Goal: Task Accomplishment & Management: Complete application form

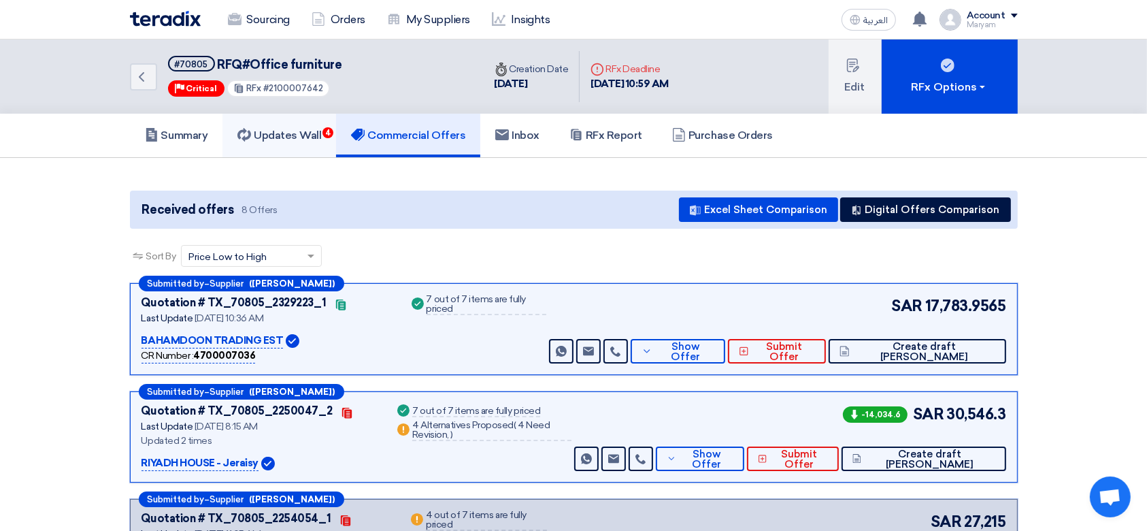
click at [263, 130] on h5 "Updates Wall 4" at bounding box center [280, 136] width 84 height 14
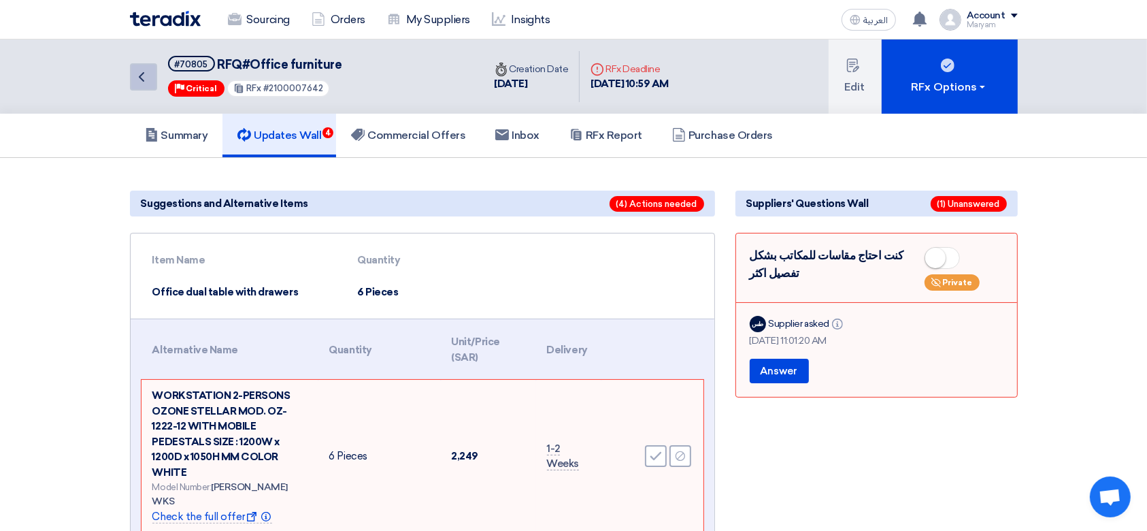
click at [142, 80] on icon "Back" at bounding box center [141, 77] width 16 height 16
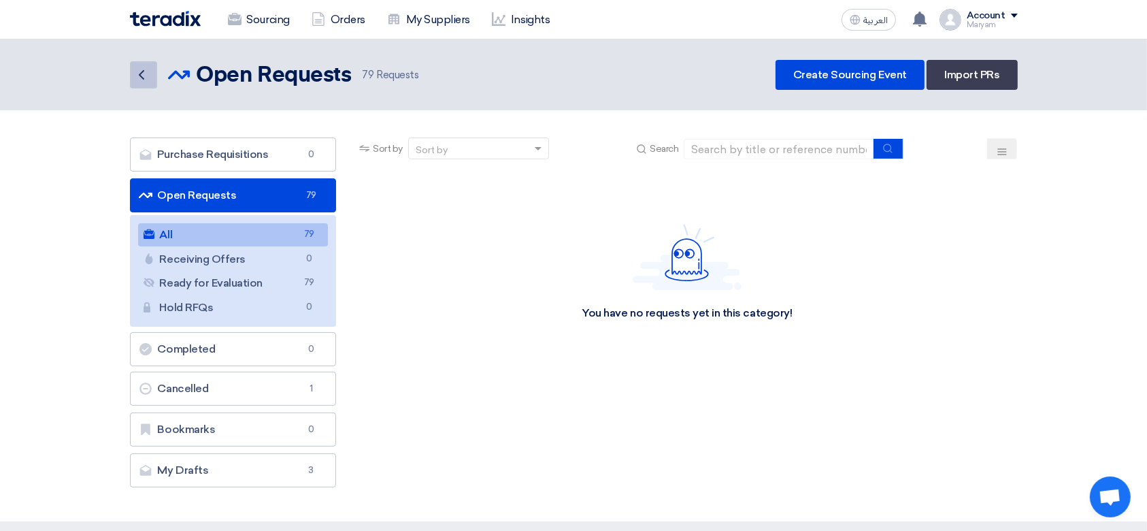
click at [135, 74] on icon "Back" at bounding box center [141, 75] width 16 height 16
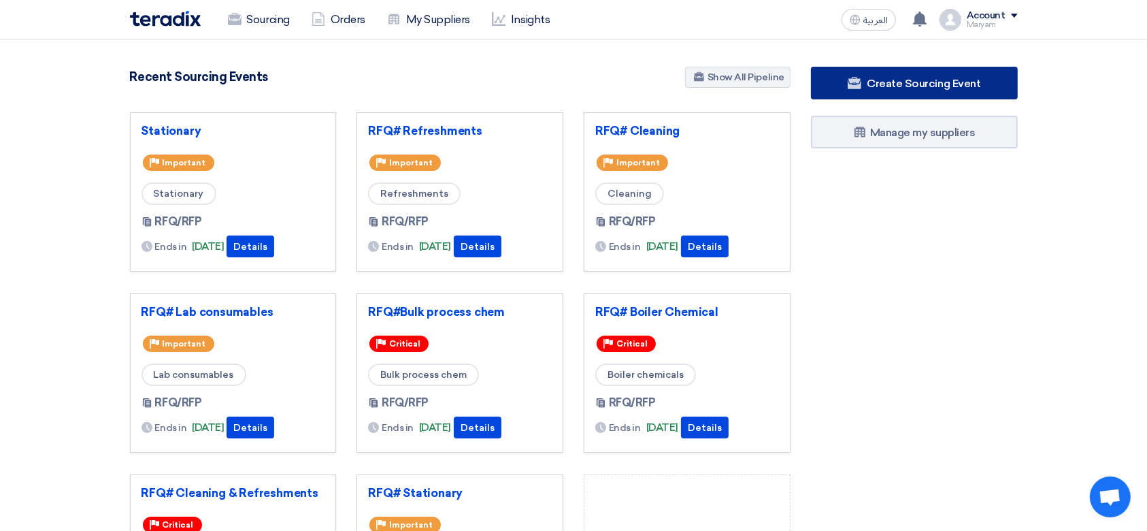
click at [917, 79] on span "Create Sourcing Event" at bounding box center [924, 83] width 114 height 13
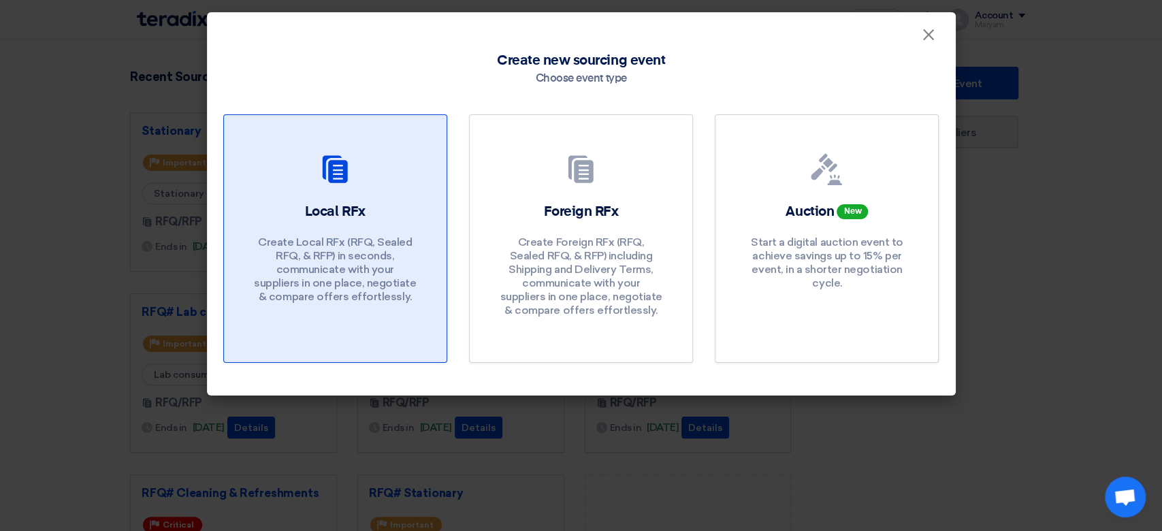
click at [342, 276] on p "Create Local RFx (RFQ, Sealed RFQ, & RFP) in seconds, communicate with your sup…" at bounding box center [334, 269] width 163 height 68
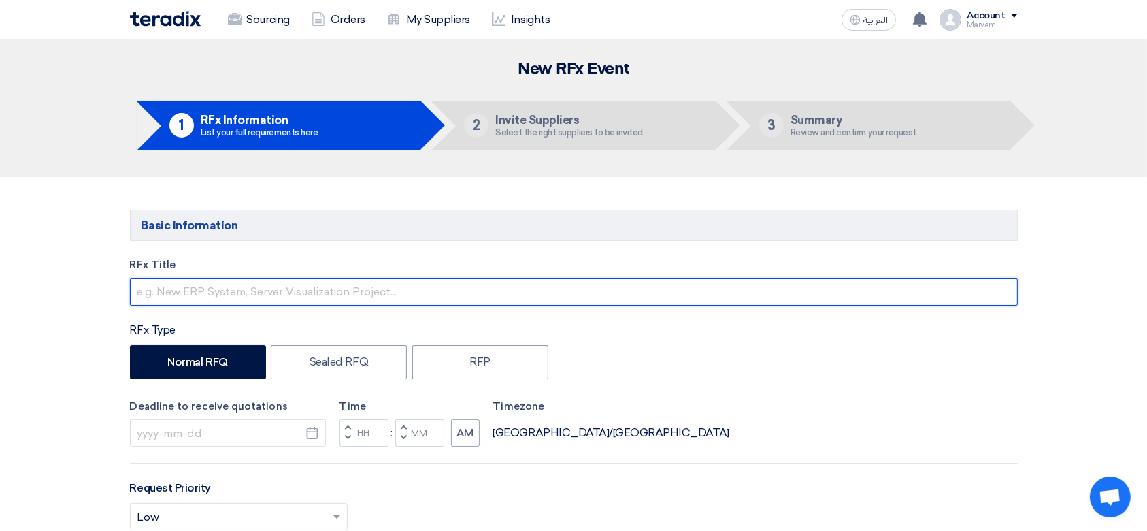
click at [253, 292] on input "text" at bounding box center [574, 291] width 888 height 27
paste input "Stationary"
click at [169, 291] on input "RFQ#Stationary" at bounding box center [574, 291] width 888 height 27
click at [165, 297] on input "RFQ#Stationary" at bounding box center [574, 291] width 888 height 27
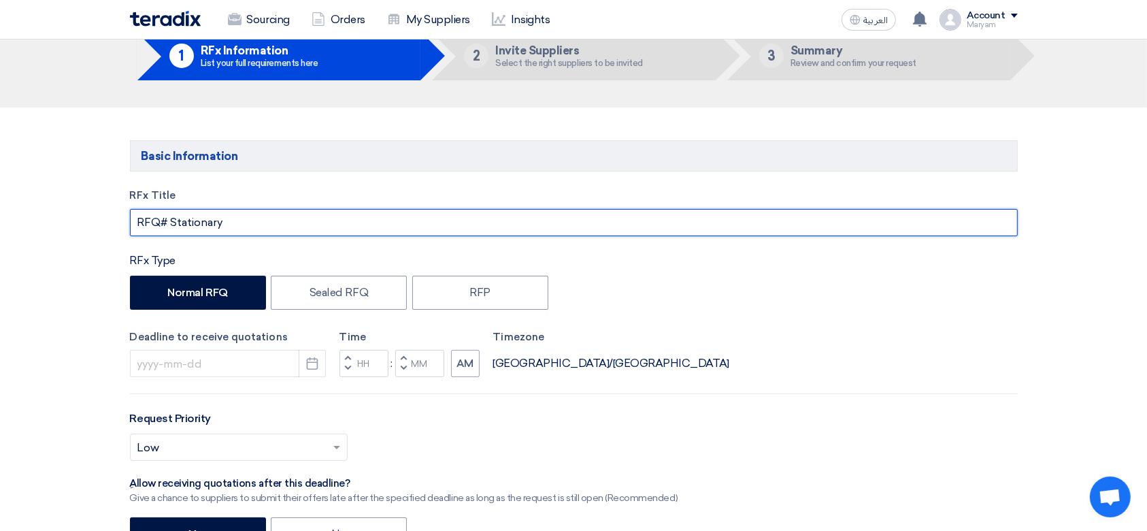
scroll to position [91, 0]
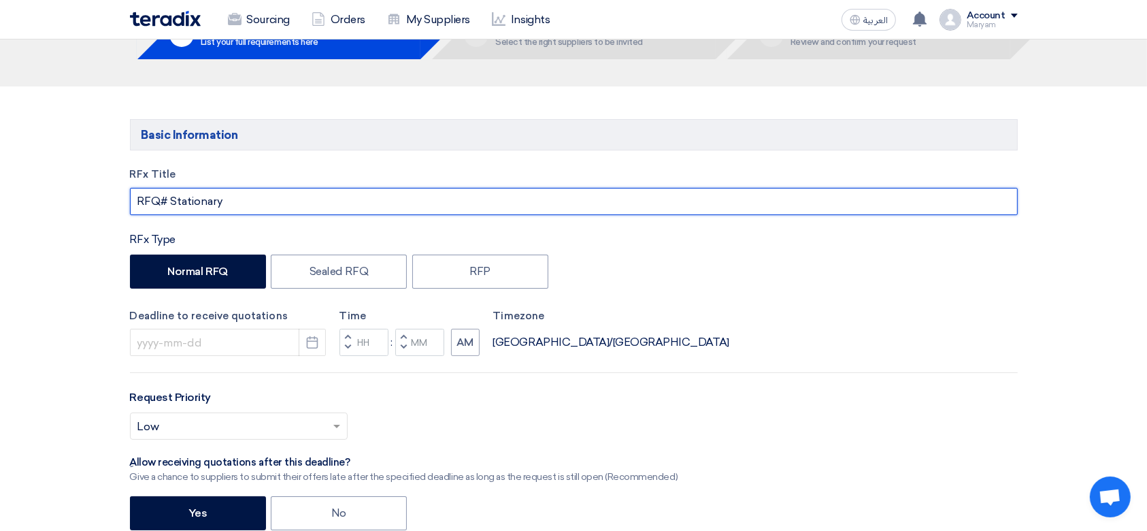
type input "RFQ# Stationary"
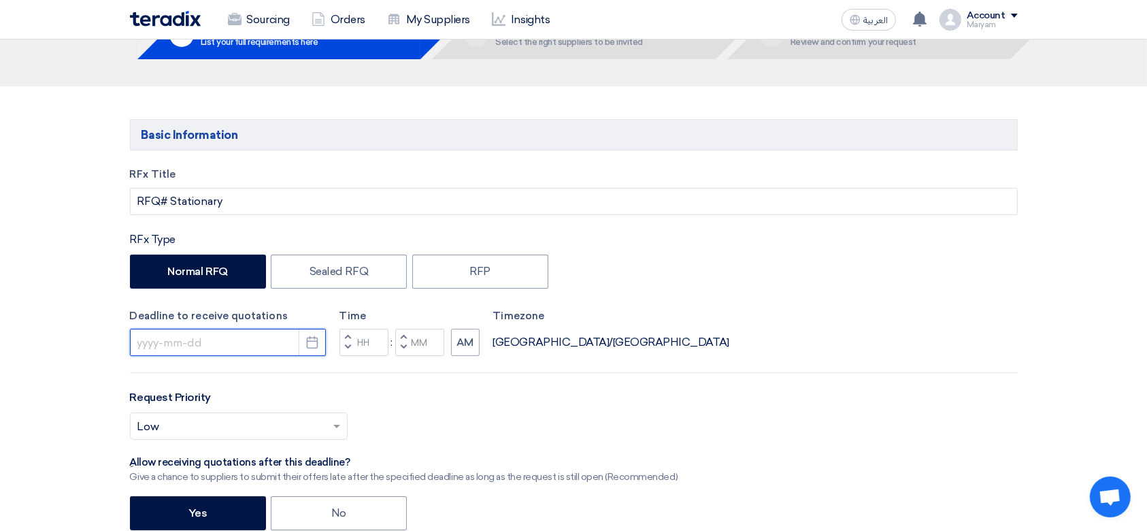
click at [174, 344] on input at bounding box center [228, 342] width 196 height 27
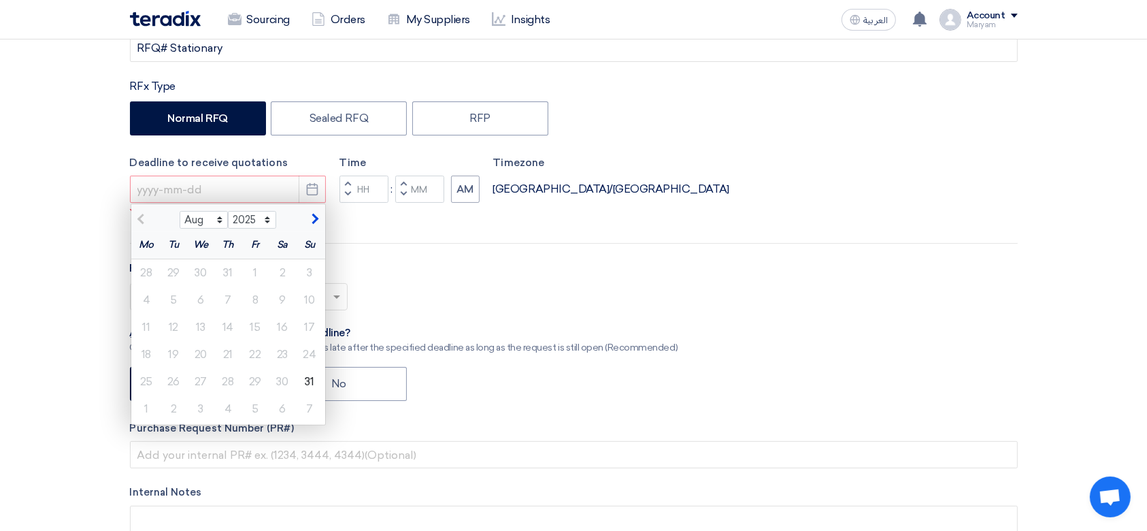
scroll to position [272, 0]
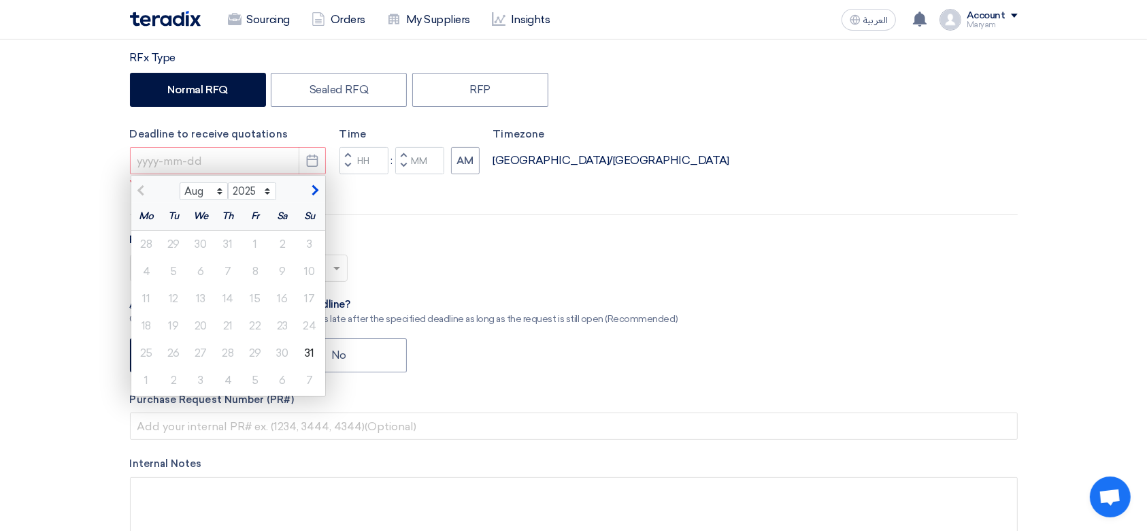
click at [313, 196] on span "button" at bounding box center [313, 190] width 7 height 12
click at [136, 185] on button "button" at bounding box center [142, 189] width 22 height 14
click at [310, 184] on button "button" at bounding box center [313, 189] width 22 height 14
click at [140, 192] on span "button" at bounding box center [142, 190] width 7 height 12
select select "8"
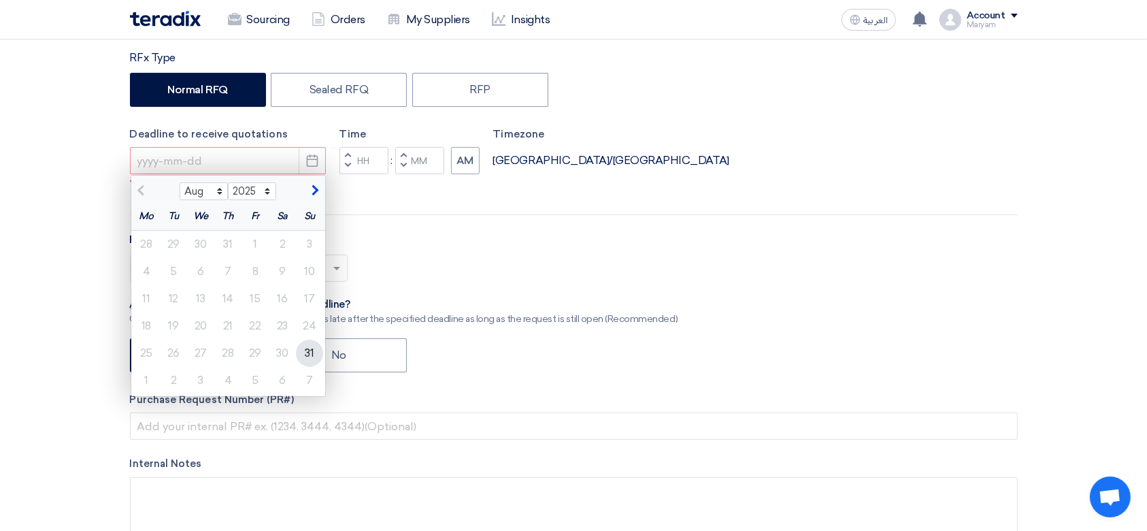
click at [309, 357] on div "31" at bounding box center [309, 353] width 27 height 27
type input "[DATE]"
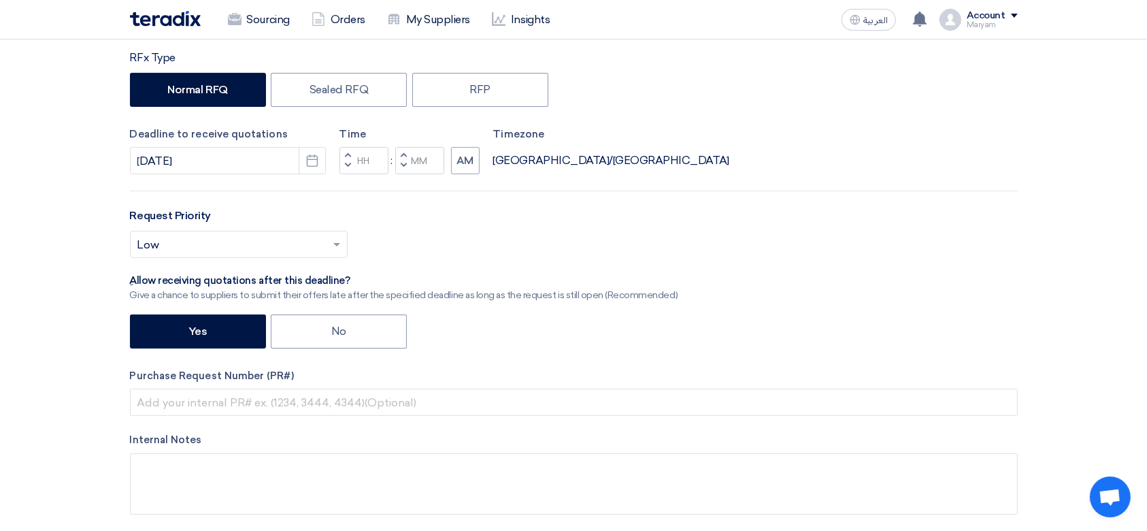
click at [350, 165] on button "Decrement hours" at bounding box center [348, 166] width 16 height 17
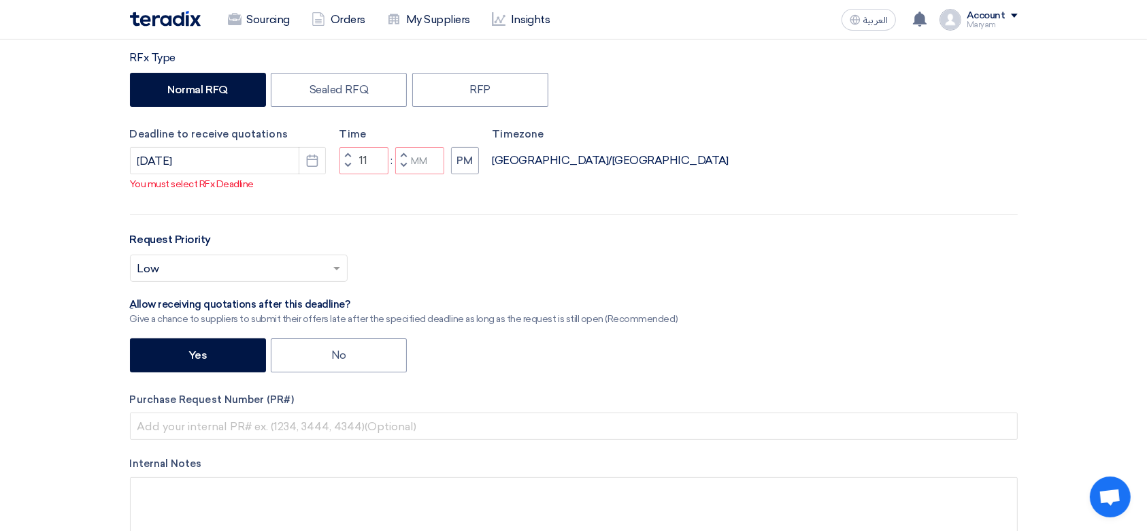
click at [346, 159] on button "Decrement hours" at bounding box center [348, 166] width 16 height 17
click at [397, 167] on button "Decrement minutes" at bounding box center [403, 166] width 16 height 17
type input "09"
type input "59"
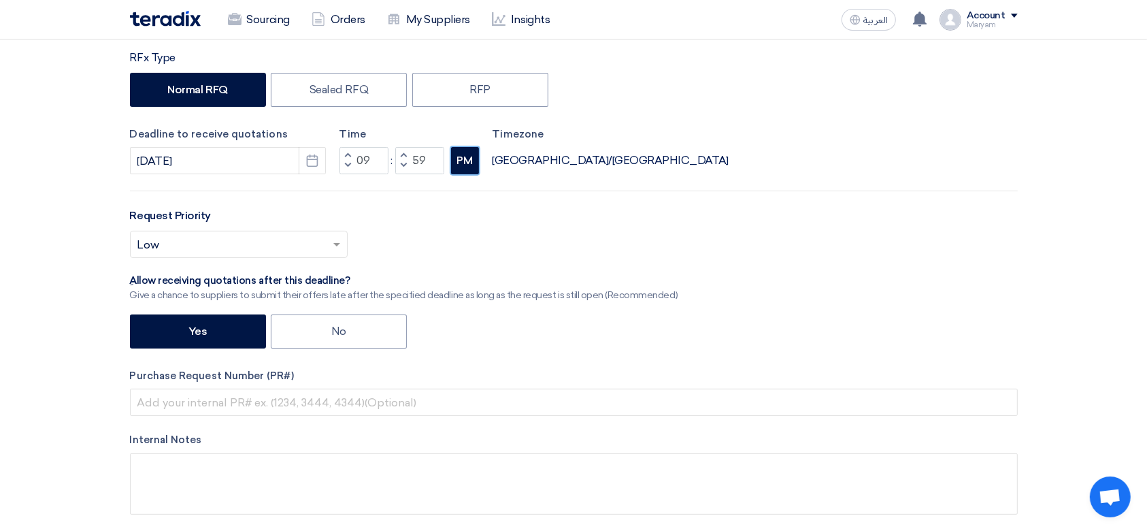
click at [463, 166] on button "PM" at bounding box center [465, 160] width 28 height 27
click at [147, 238] on input "text" at bounding box center [231, 246] width 189 height 22
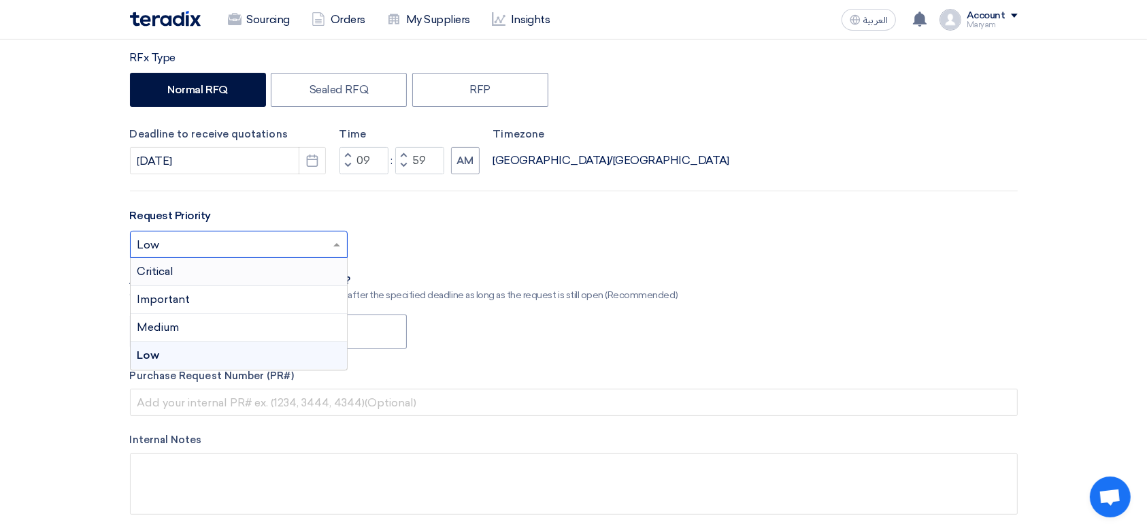
click at [156, 272] on span "Critical" at bounding box center [155, 271] width 37 height 13
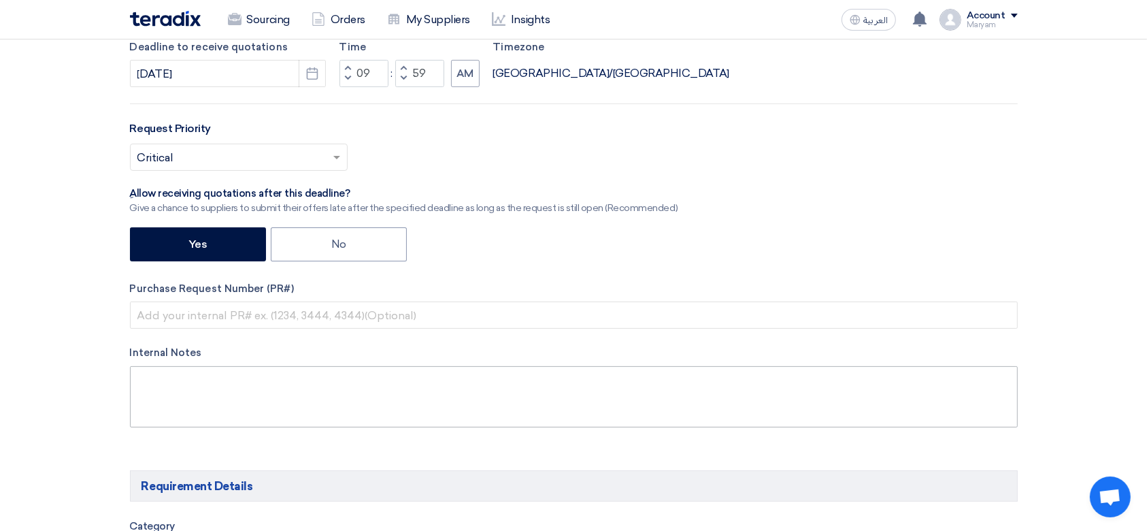
scroll to position [453, 0]
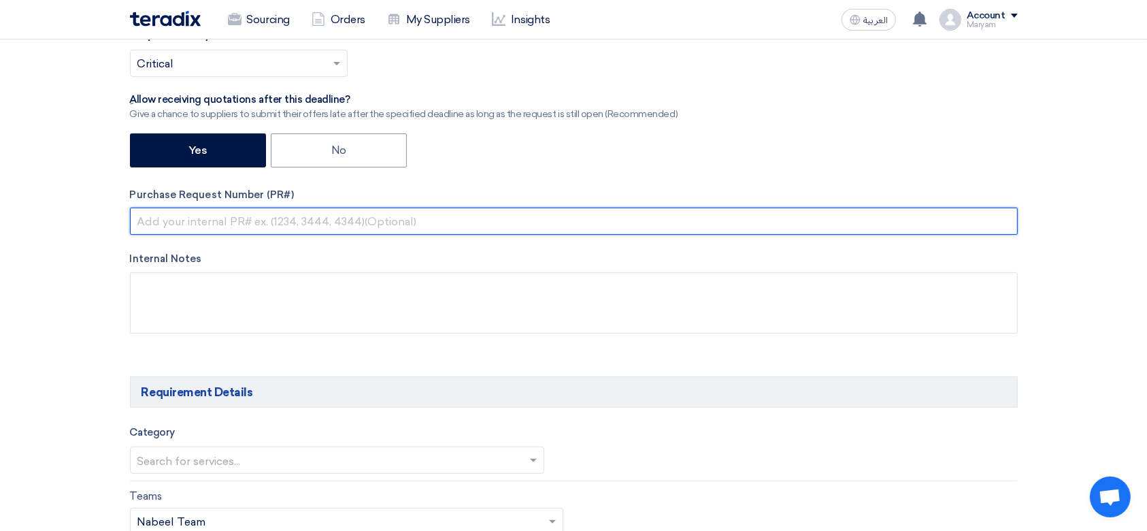
drag, startPoint x: 200, startPoint y: 219, endPoint x: 211, endPoint y: 206, distance: 16.9
click at [200, 218] on input "text" at bounding box center [574, 221] width 888 height 27
paste input "2100007811"
type input "2100007811"
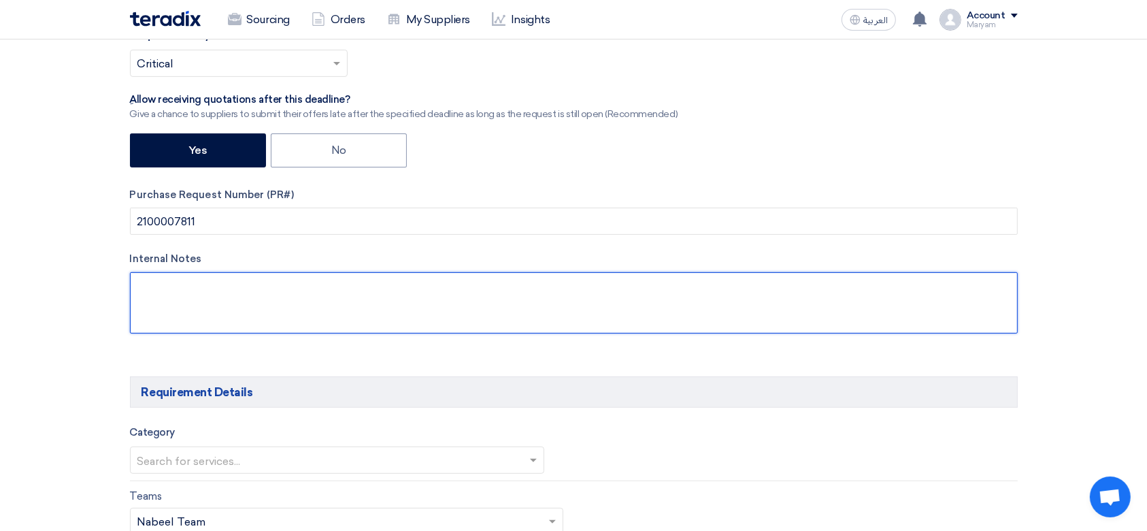
click at [191, 290] on textarea at bounding box center [574, 302] width 888 height 61
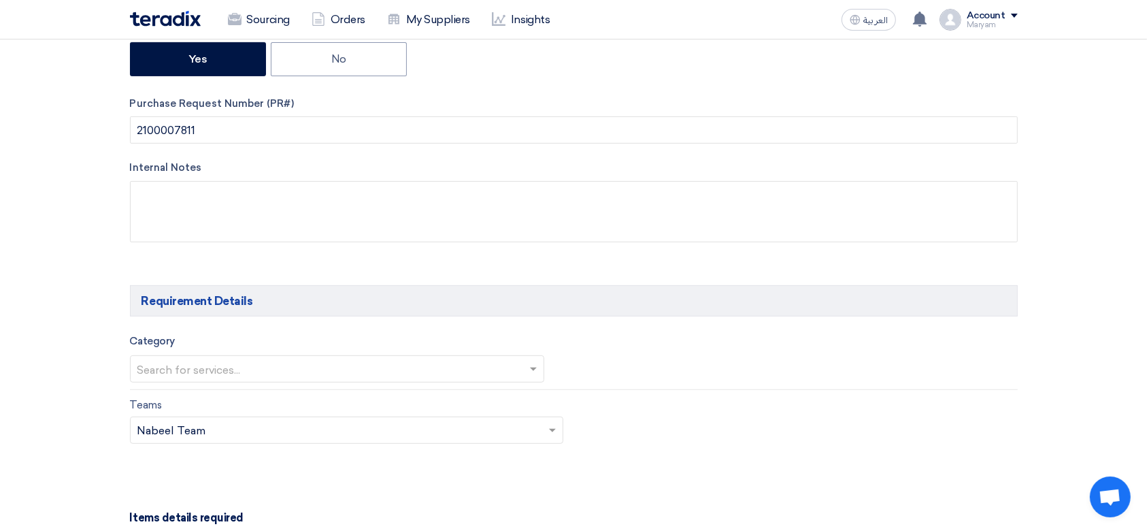
click at [167, 367] on input "text" at bounding box center [330, 370] width 387 height 22
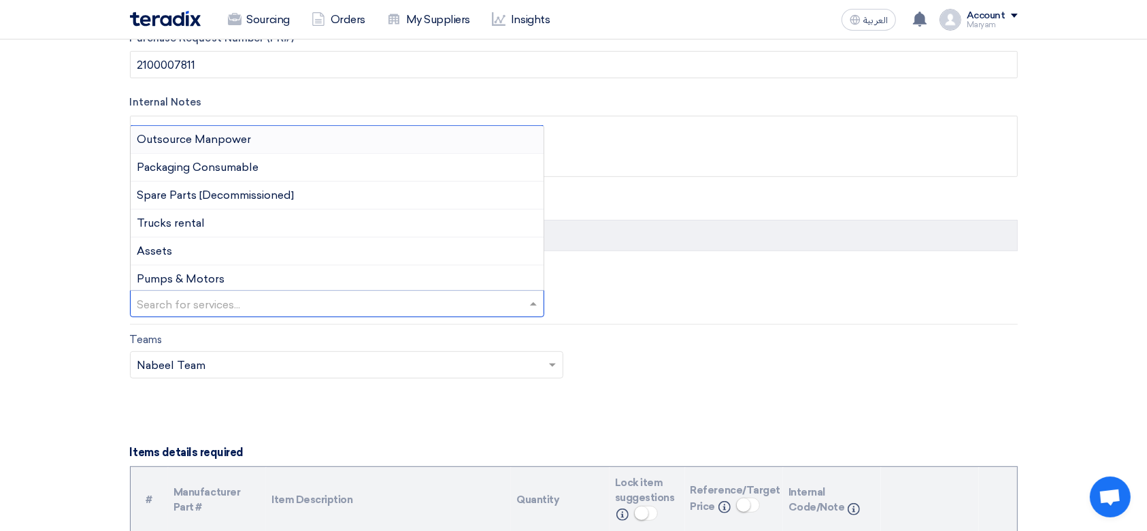
scroll to position [635, 0]
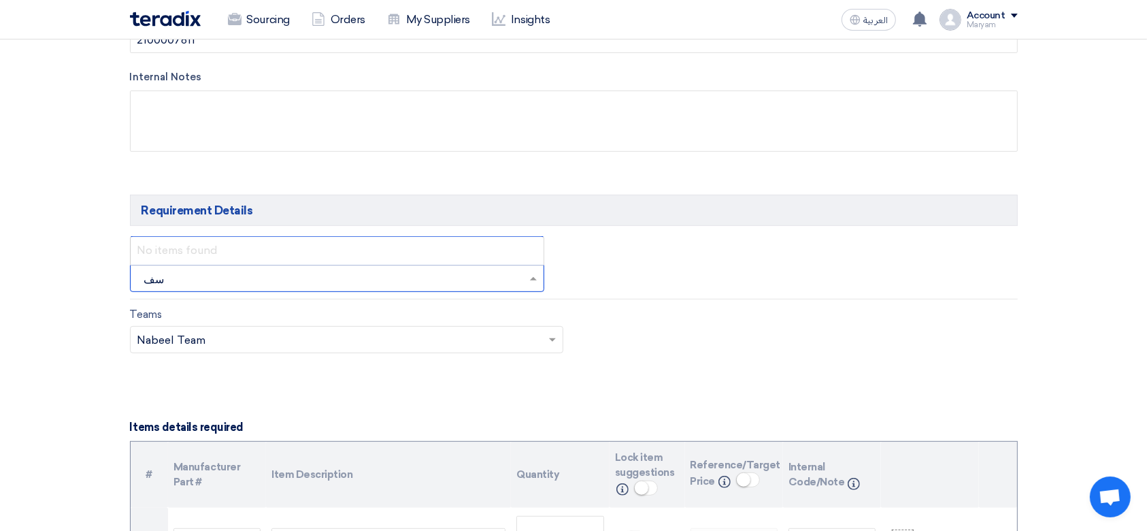
type input "س"
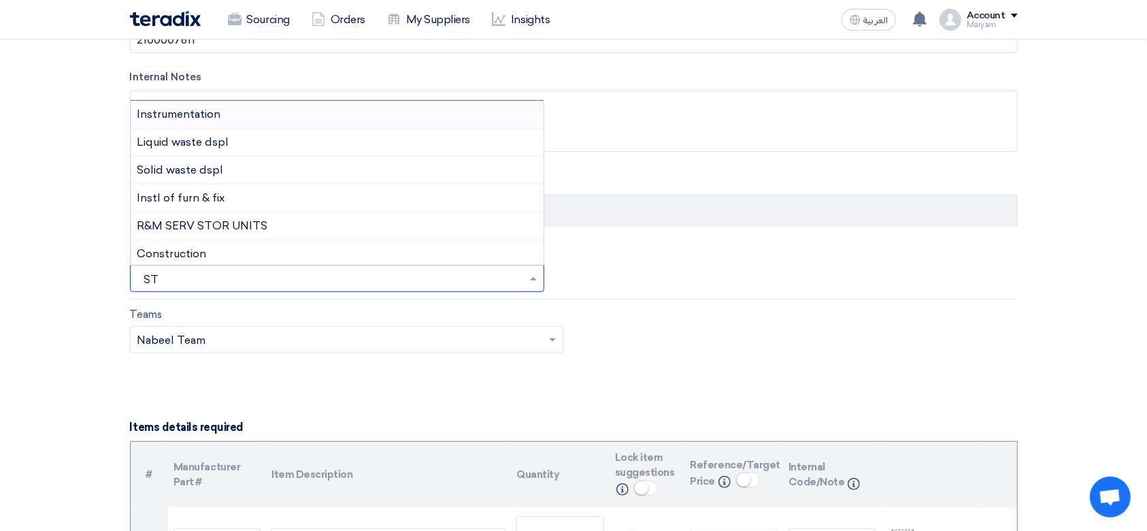
type input "S"
type input "sta"
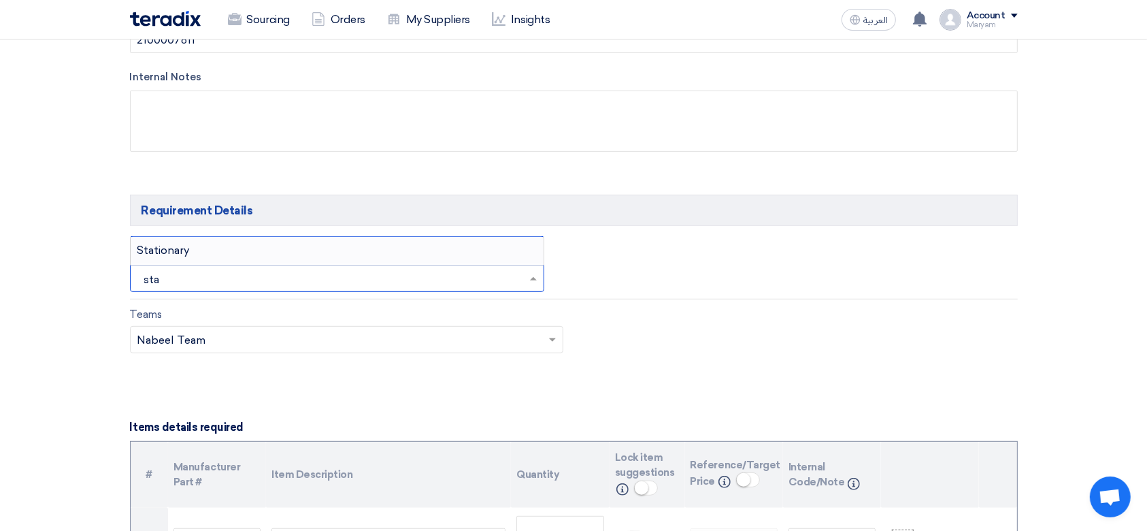
click at [182, 254] on span "Stationary" at bounding box center [163, 250] width 52 height 13
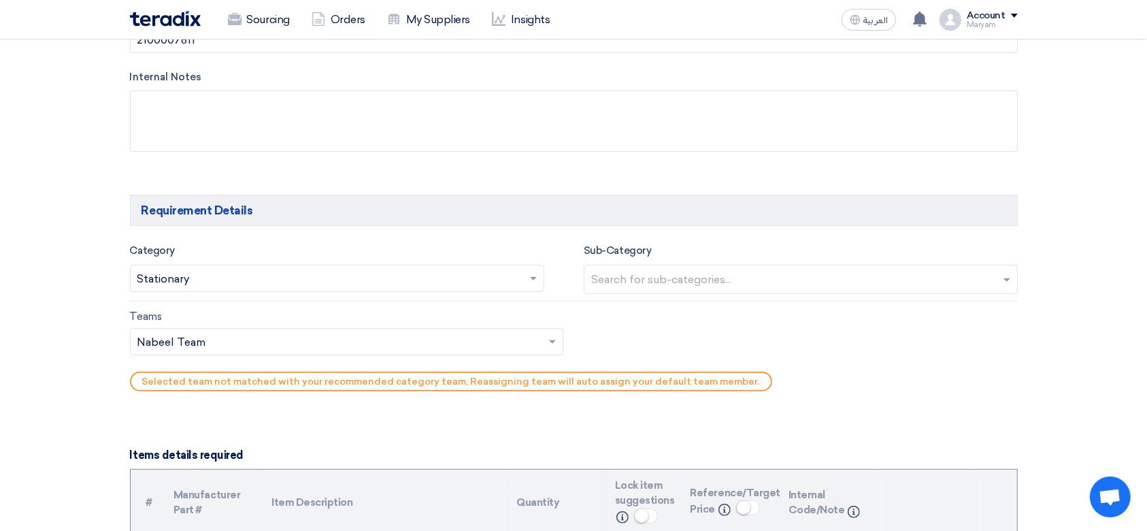
click at [397, 342] on input "text" at bounding box center [340, 342] width 406 height 22
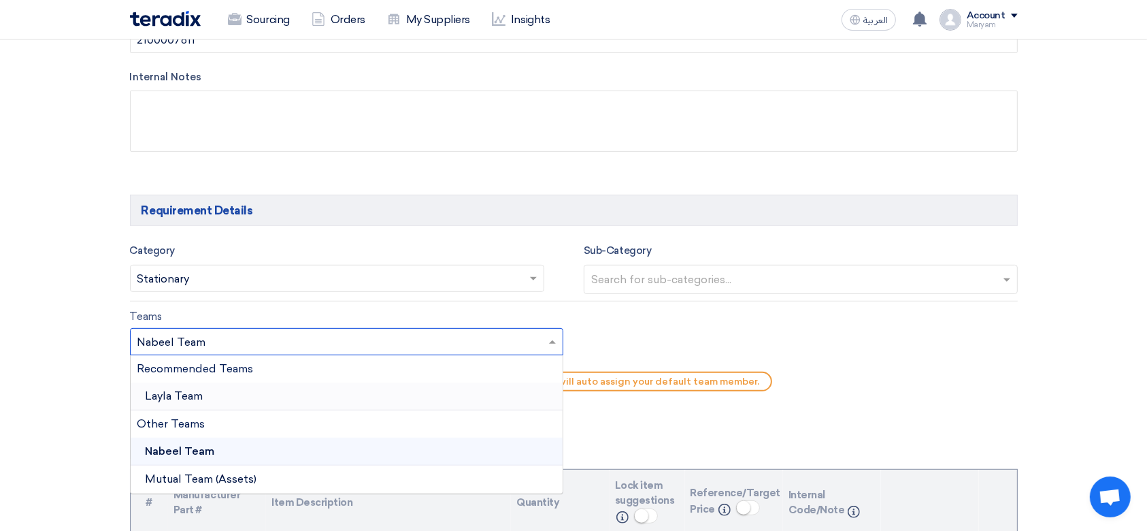
click at [186, 393] on span "Layla Team" at bounding box center [175, 395] width 58 height 13
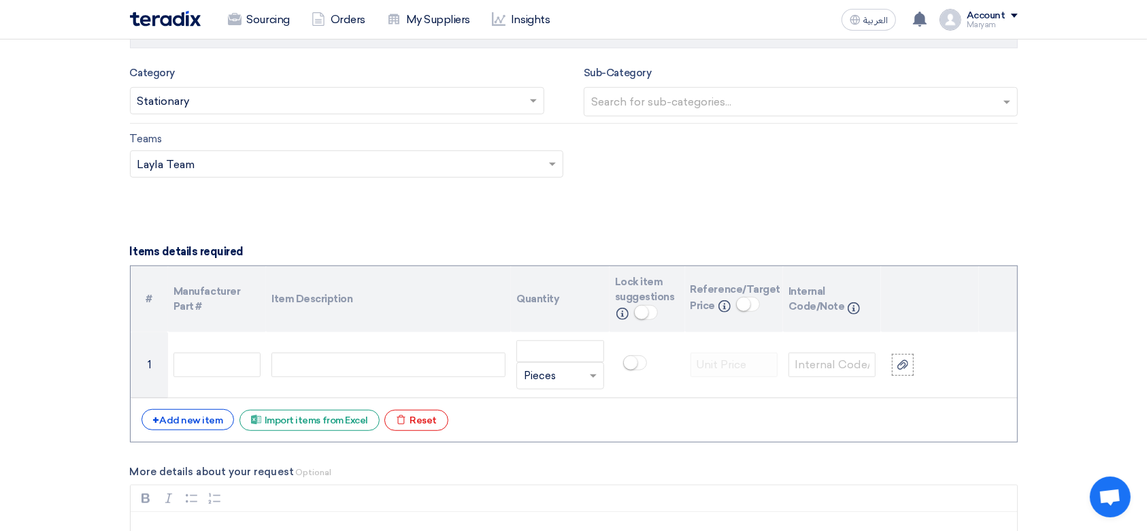
scroll to position [817, 0]
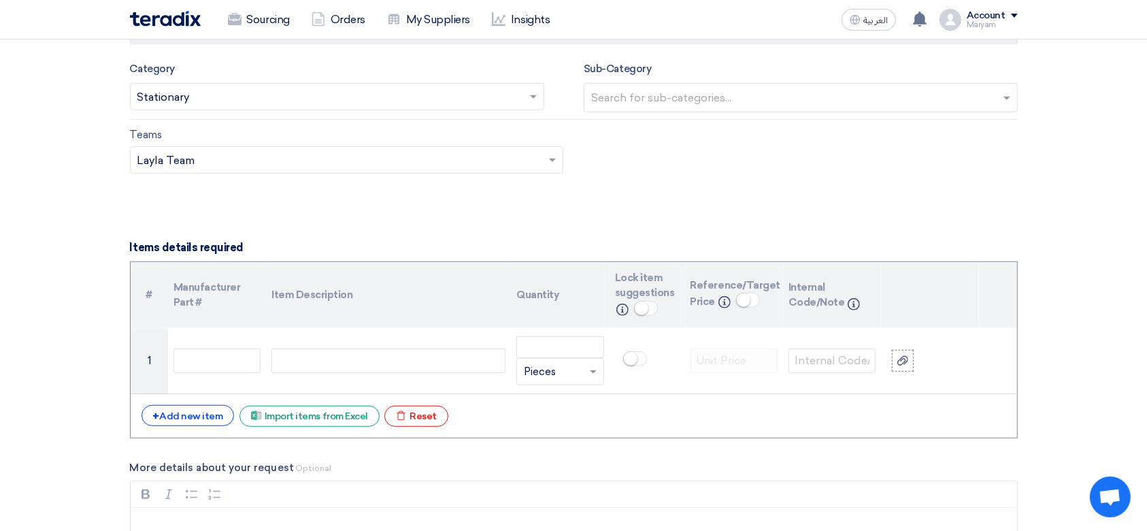
click at [197, 157] on input "text" at bounding box center [340, 161] width 406 height 22
click at [688, 184] on div "Teams Teams.. × Layla Team ×" at bounding box center [574, 159] width 908 height 64
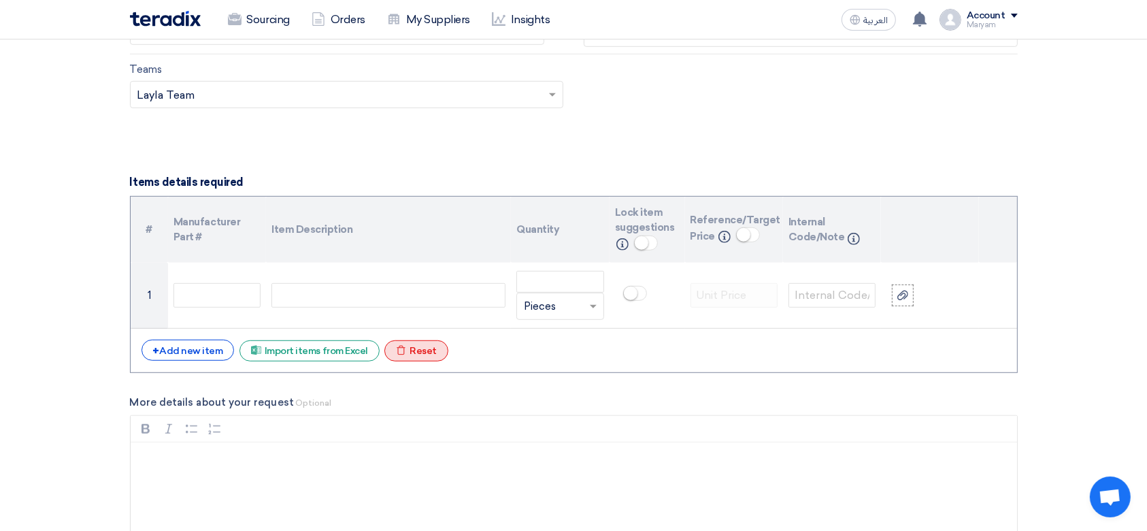
scroll to position [907, 0]
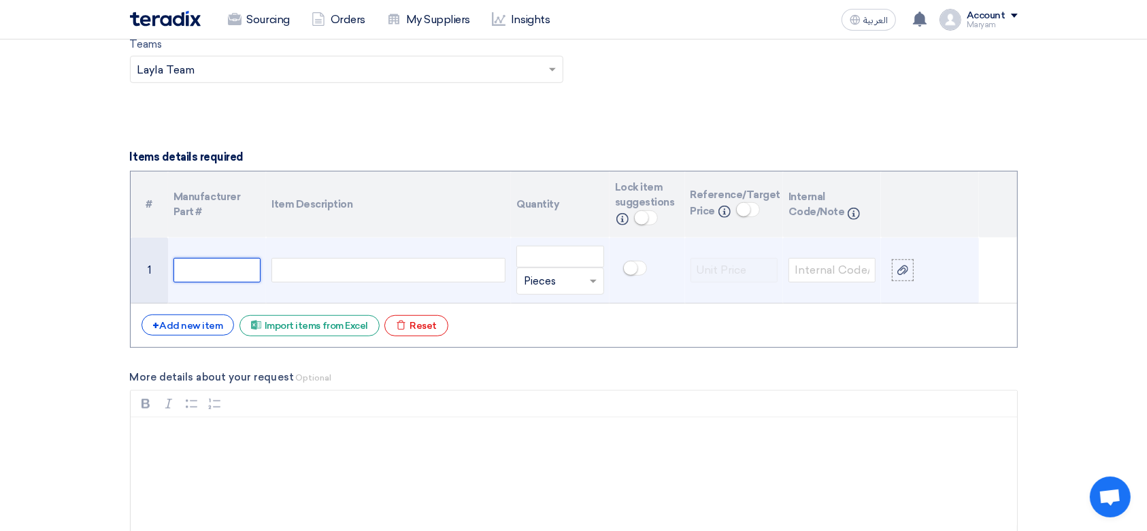
click at [242, 267] on input "text" at bounding box center [217, 270] width 87 height 24
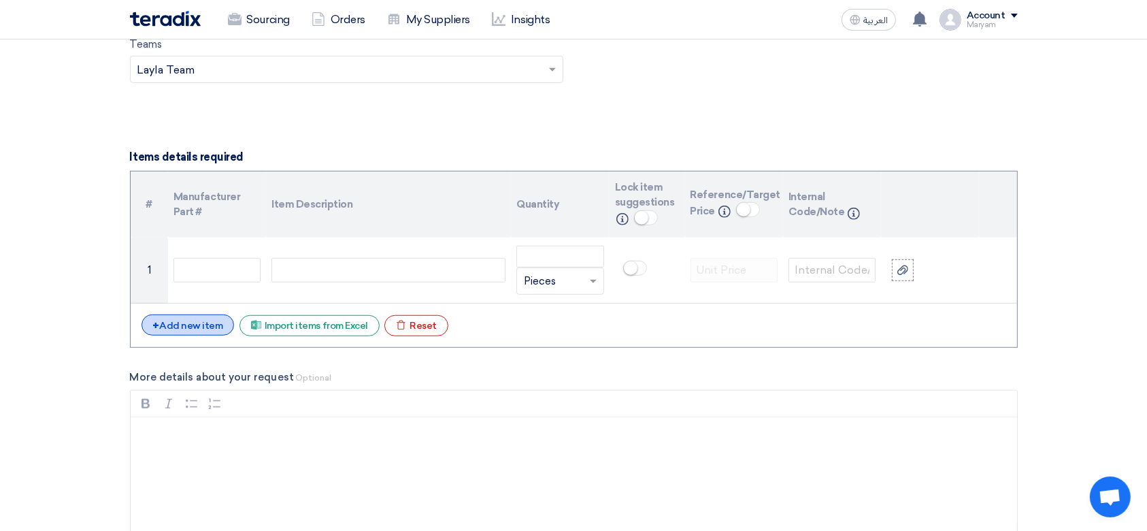
click at [176, 331] on div "+ Add new item" at bounding box center [188, 324] width 93 height 21
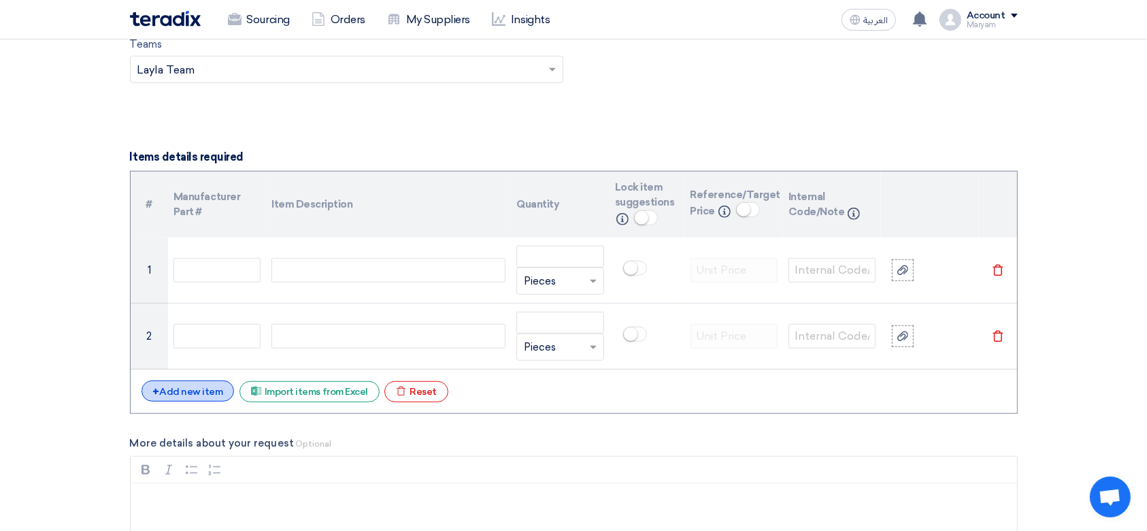
click at [169, 395] on div "+ Add new item" at bounding box center [188, 390] width 93 height 21
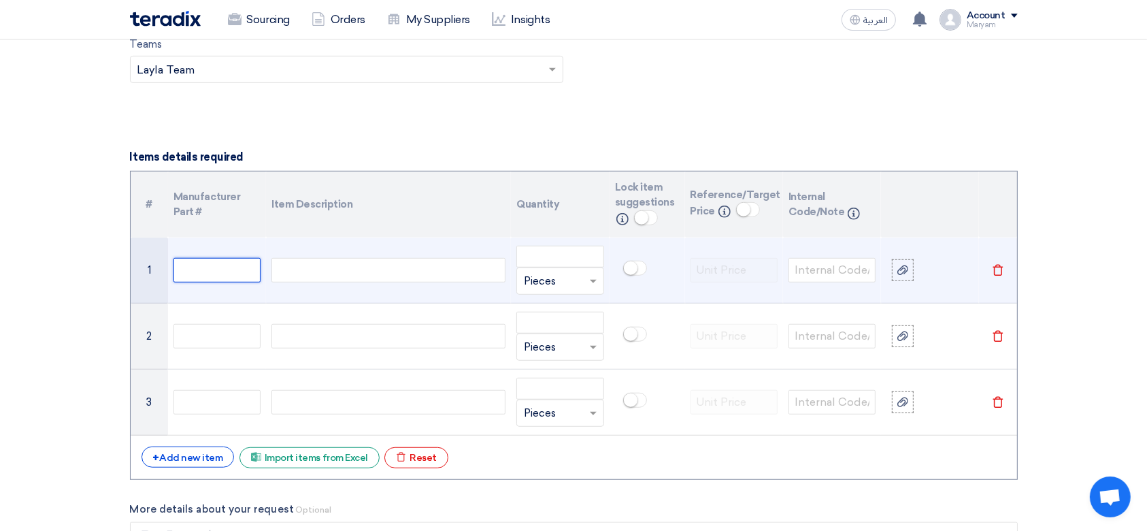
click at [223, 269] on input "text" at bounding box center [217, 270] width 87 height 24
paste input "10000054"
type input "10000054"
click at [322, 267] on div at bounding box center [389, 270] width 234 height 24
paste div
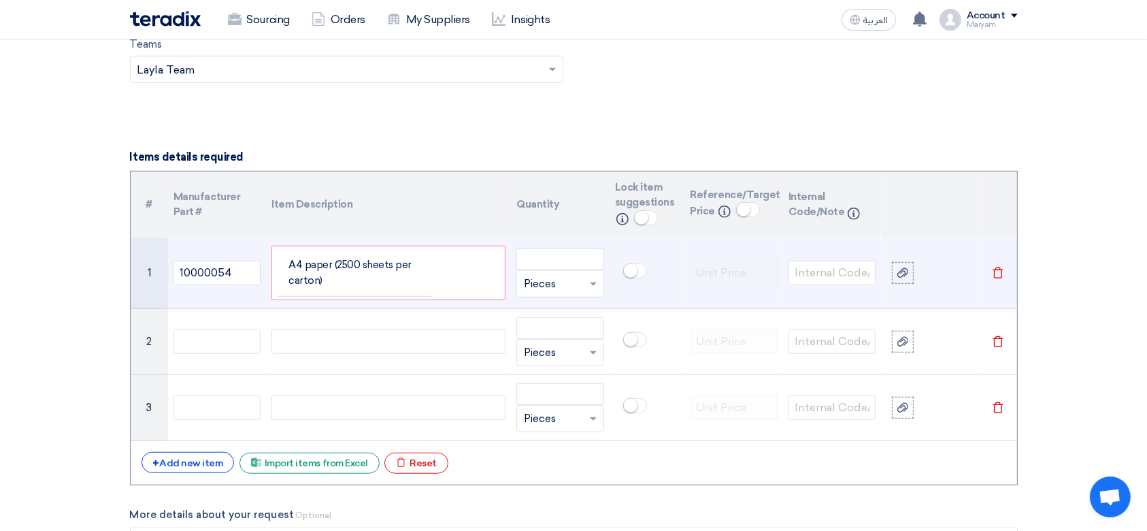
scroll to position [895, 0]
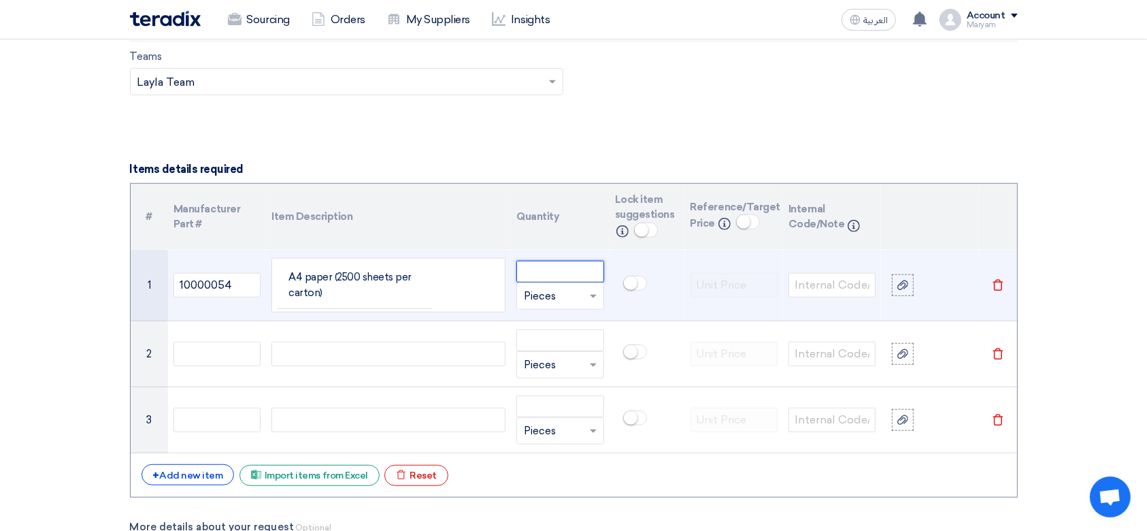
click at [574, 271] on input "number" at bounding box center [560, 272] width 87 height 22
type input "2"
type input "45"
click at [546, 297] on input "text" at bounding box center [552, 296] width 56 height 22
click at [560, 348] on div "Box" at bounding box center [560, 350] width 86 height 27
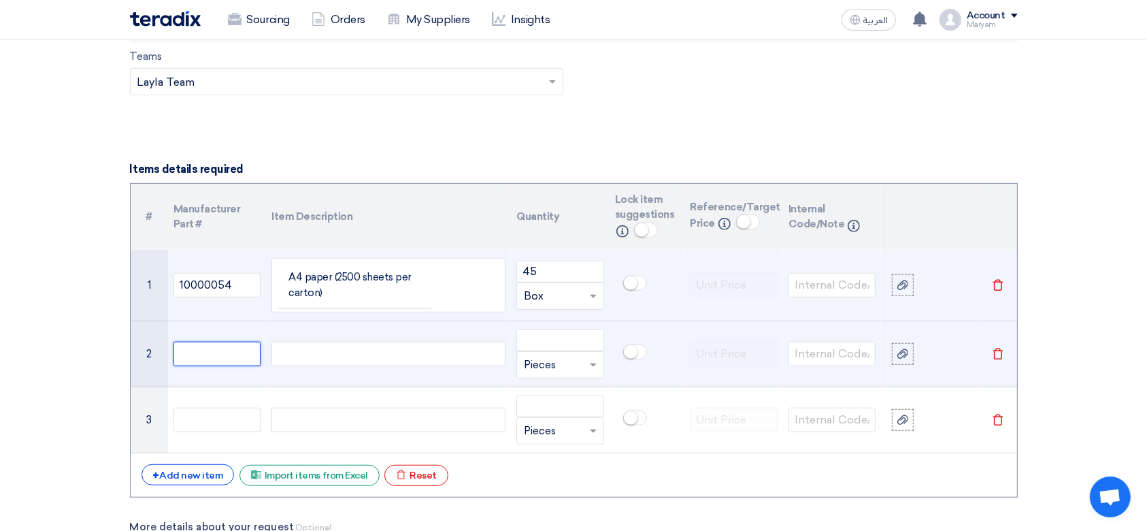
click at [191, 348] on input "text" at bounding box center [217, 354] width 87 height 24
paste input "10000166"
type input "10000166"
click at [308, 346] on div at bounding box center [389, 354] width 234 height 24
paste div
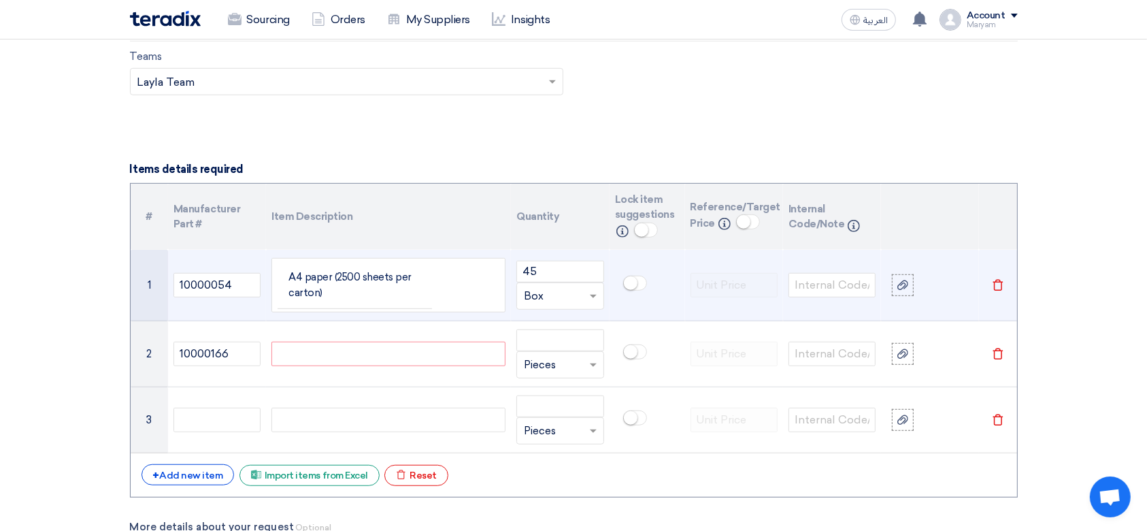
scroll to position [883, 0]
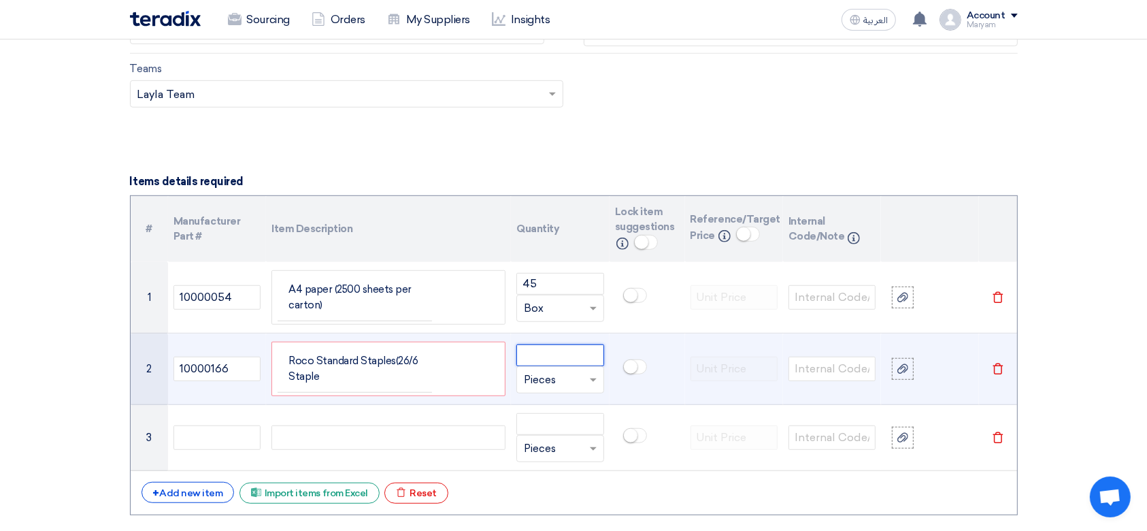
click at [568, 359] on input "number" at bounding box center [560, 355] width 87 height 22
paste input "30"
type input "30"
click at [557, 384] on input "text" at bounding box center [552, 380] width 56 height 22
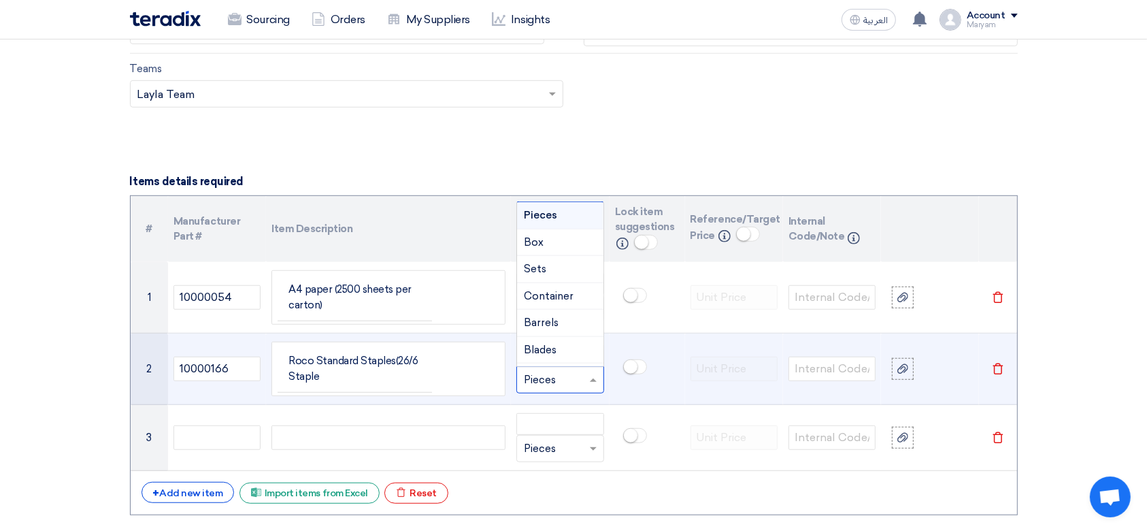
click at [555, 211] on span "Pieces" at bounding box center [540, 215] width 33 height 12
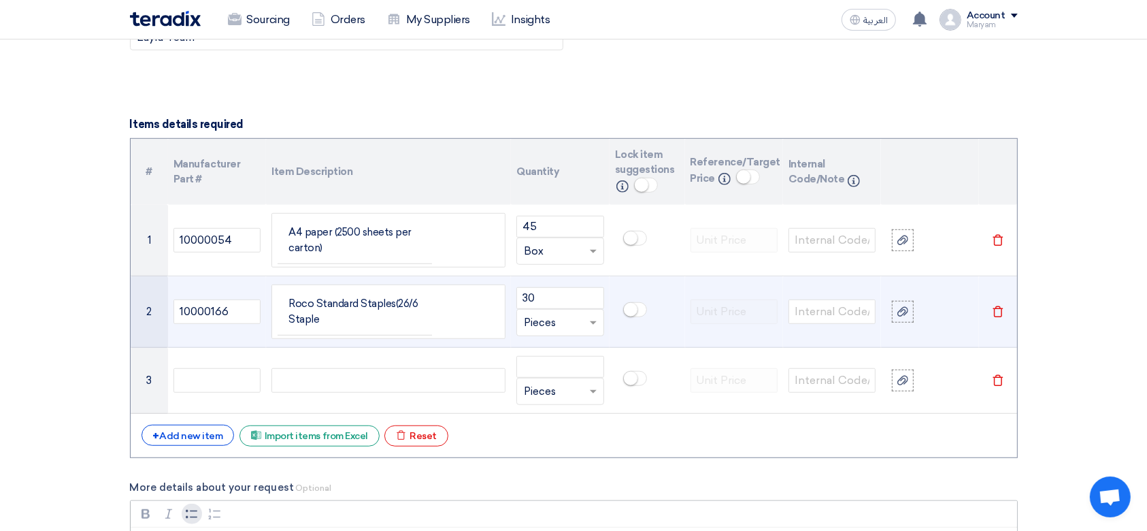
scroll to position [974, 0]
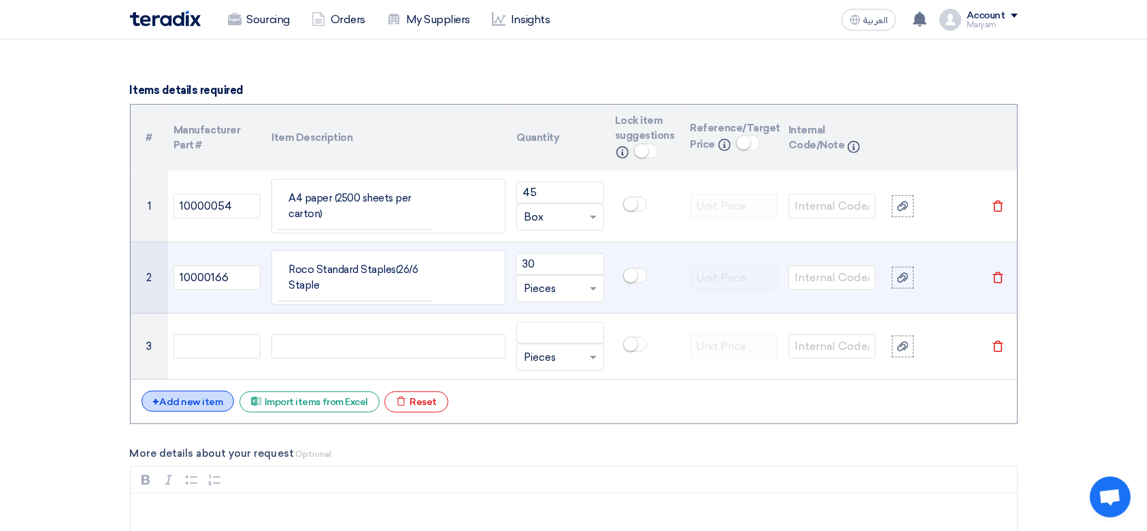
click at [186, 394] on div "+ Add new item" at bounding box center [188, 401] width 93 height 21
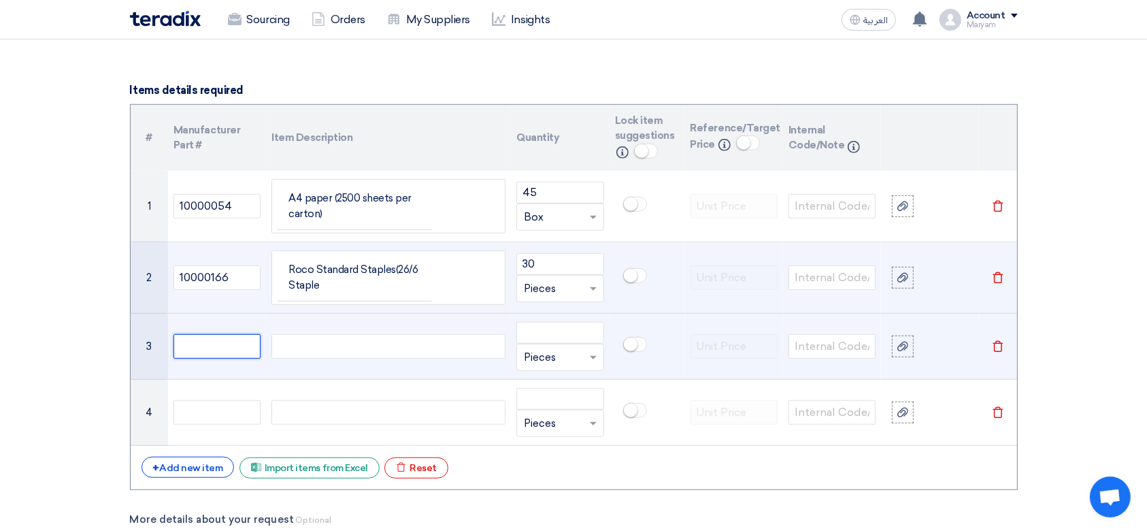
click at [197, 346] on input "text" at bounding box center [217, 346] width 87 height 24
paste input "10000071"
type input "10000071"
click at [333, 339] on div at bounding box center [389, 346] width 234 height 24
click at [387, 347] on div at bounding box center [389, 346] width 234 height 24
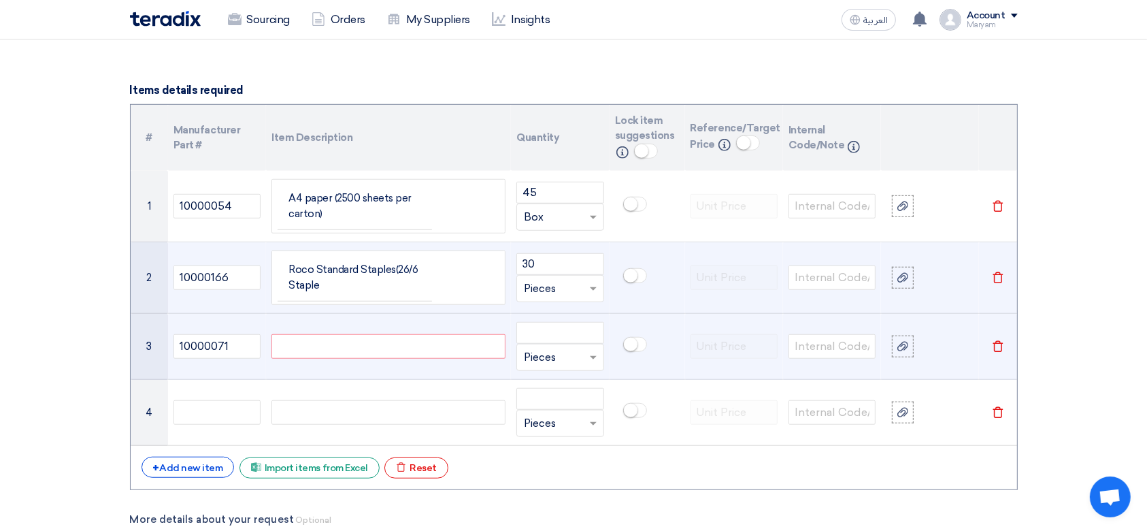
paste div
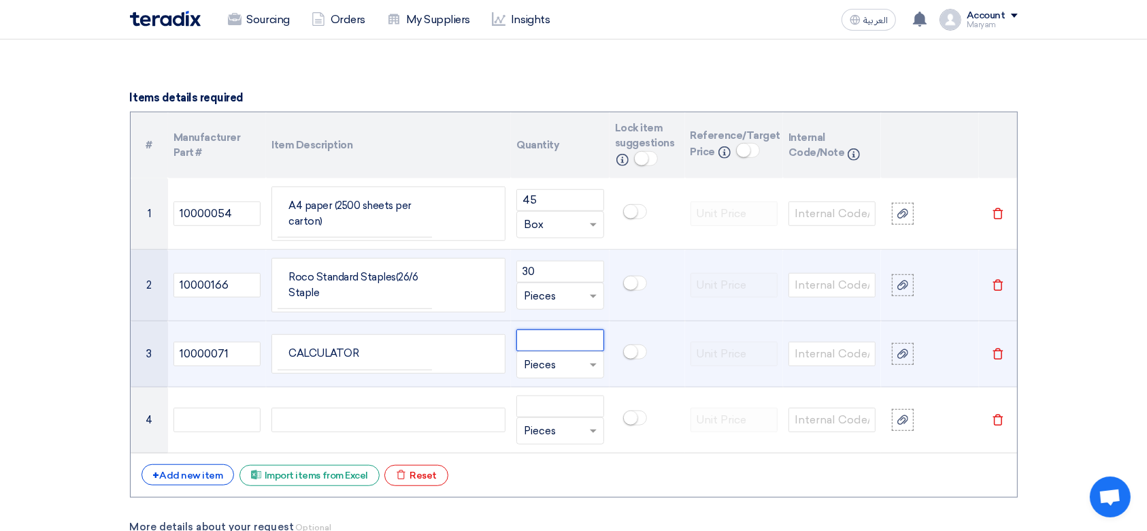
click at [557, 338] on input "number" at bounding box center [560, 340] width 87 height 22
type input "1"
click at [588, 361] on span at bounding box center [595, 365] width 17 height 16
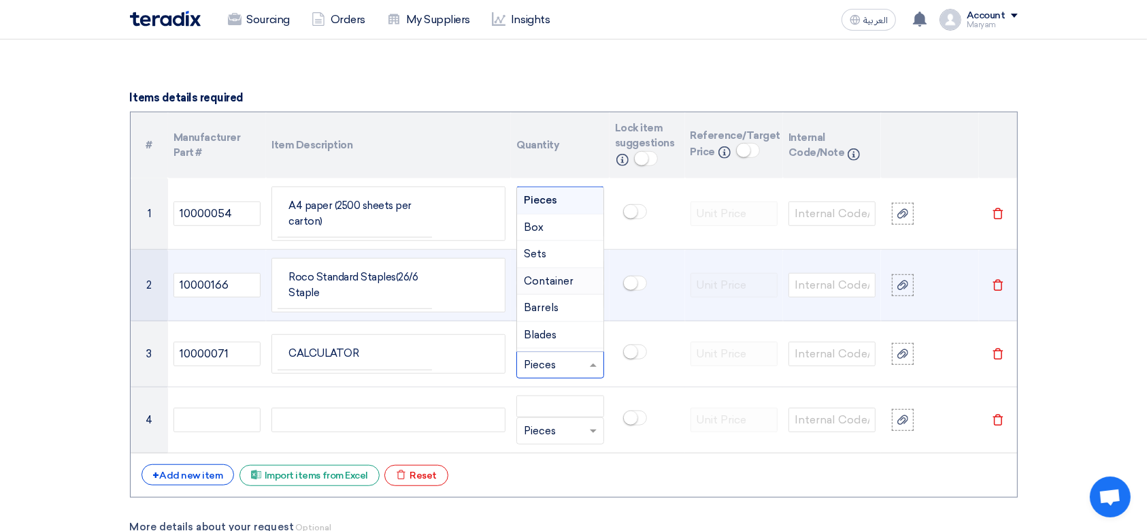
click at [637, 315] on td at bounding box center [648, 285] width 76 height 71
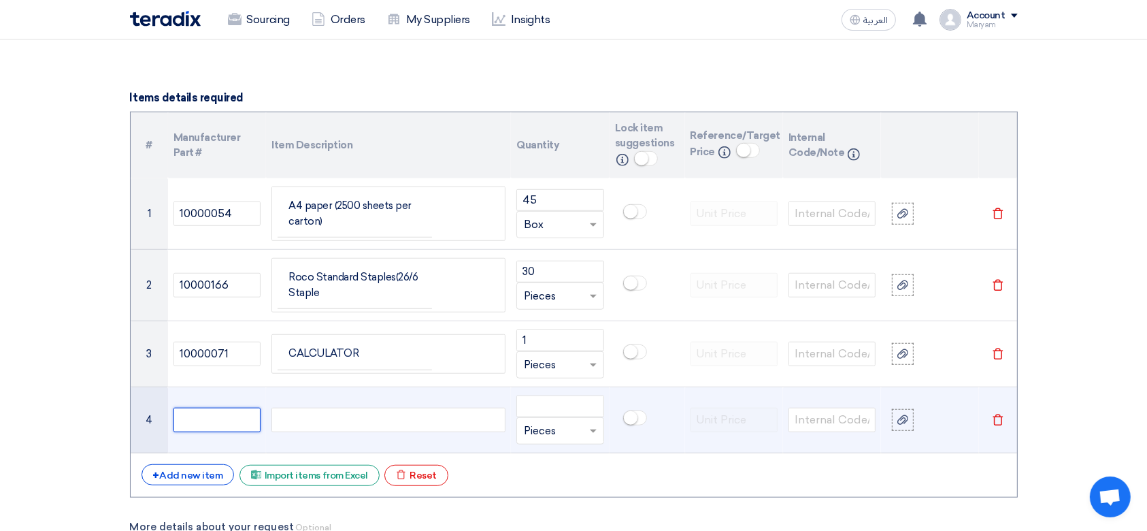
click at [227, 415] on input "text" at bounding box center [217, 420] width 87 height 24
click at [214, 405] on td at bounding box center [217, 420] width 98 height 66
click at [215, 415] on input "text" at bounding box center [217, 420] width 87 height 24
paste input "10000061"
type input "10000061"
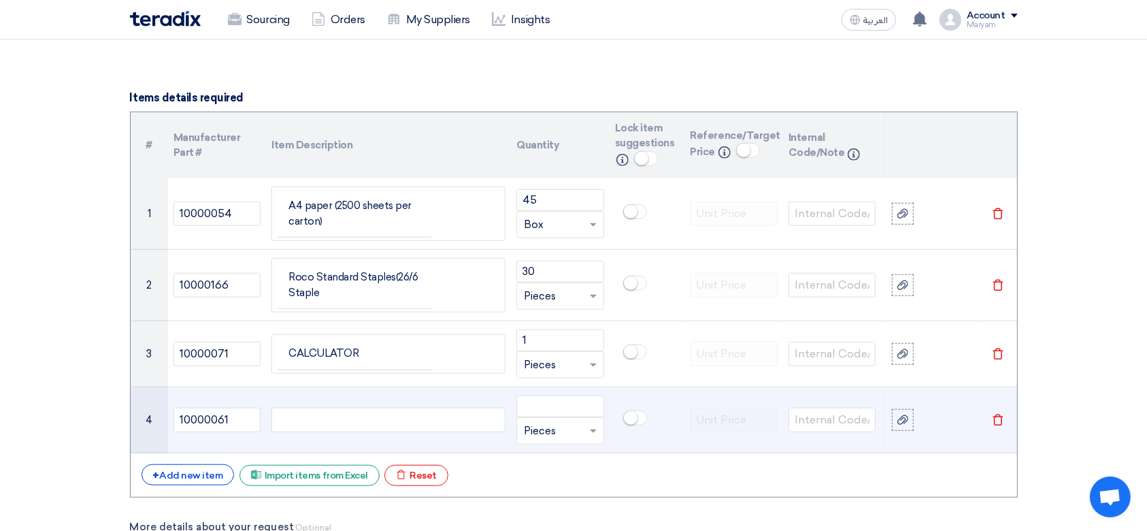
click at [331, 414] on div at bounding box center [389, 420] width 234 height 24
paste div
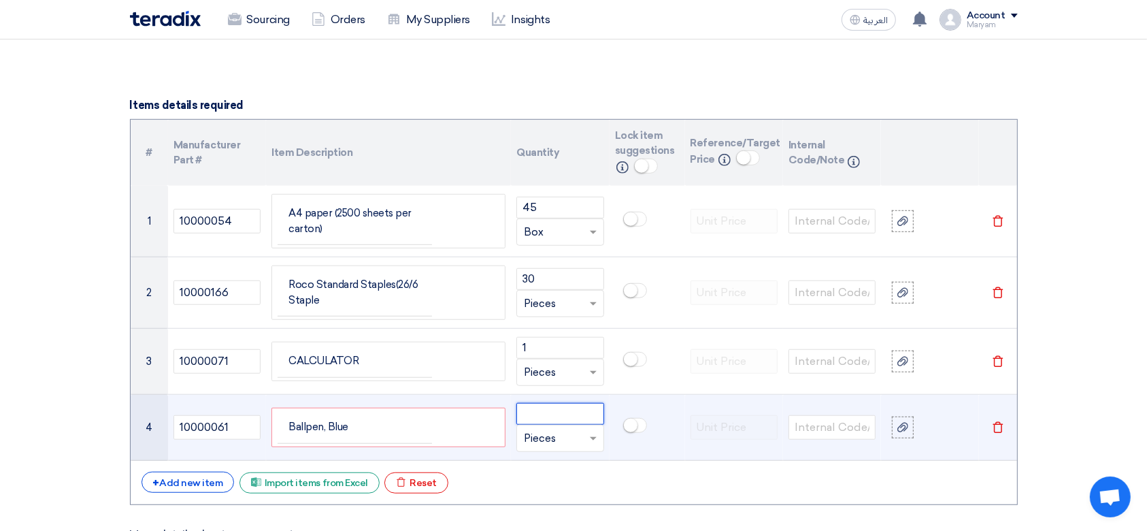
click at [554, 407] on input "number" at bounding box center [560, 414] width 87 height 22
type input "10"
click at [557, 429] on input "text" at bounding box center [552, 438] width 56 height 22
click at [560, 304] on div "Pack" at bounding box center [560, 308] width 86 height 27
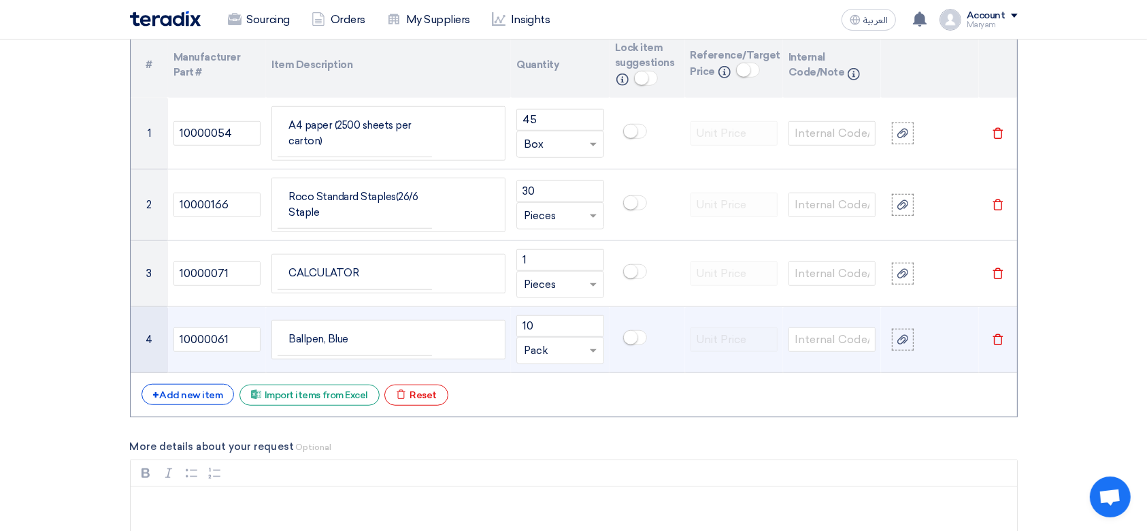
scroll to position [1231, 0]
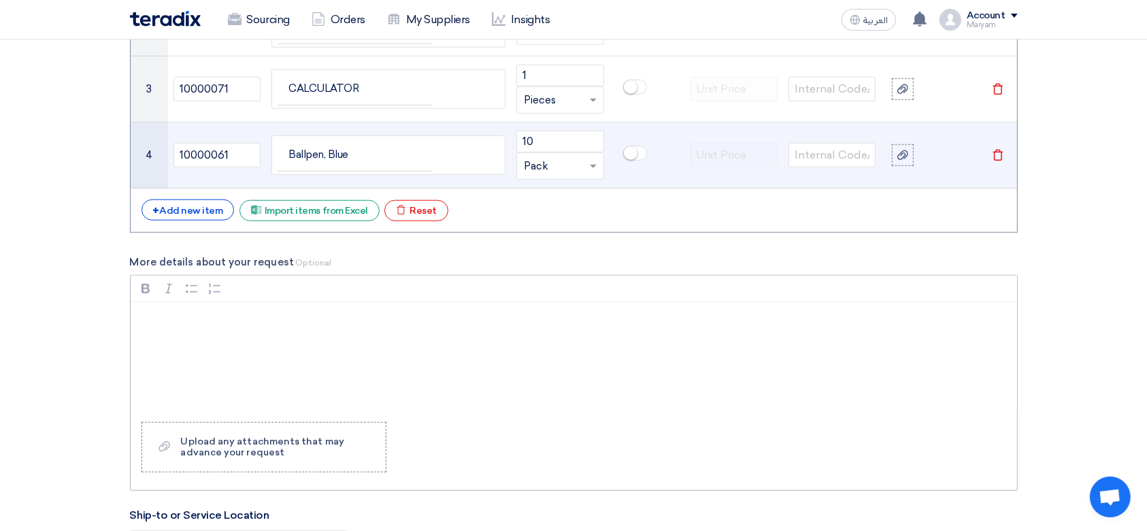
click at [186, 320] on p "Rich Text Editor, main" at bounding box center [579, 320] width 864 height 16
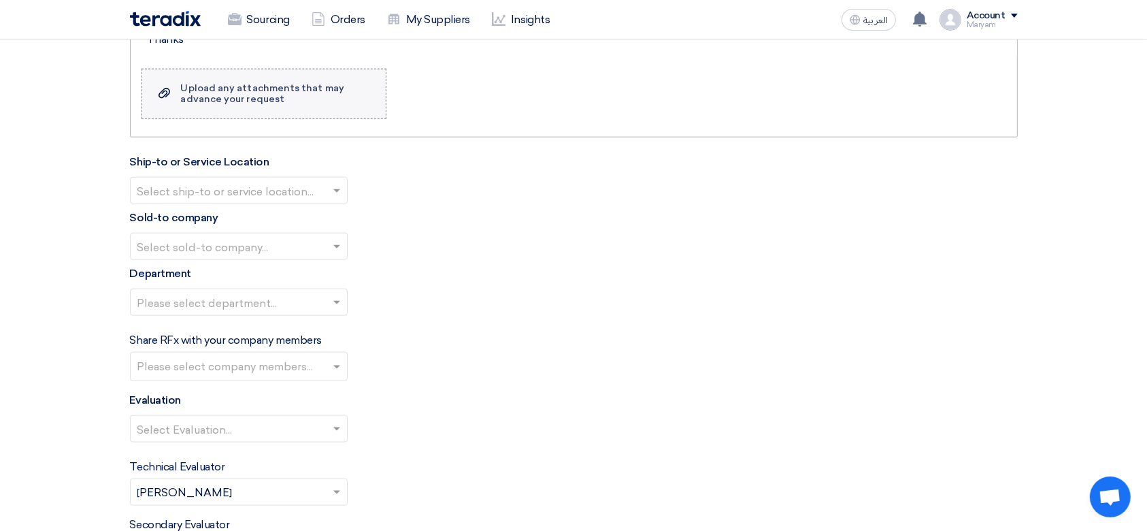
scroll to position [1503, 0]
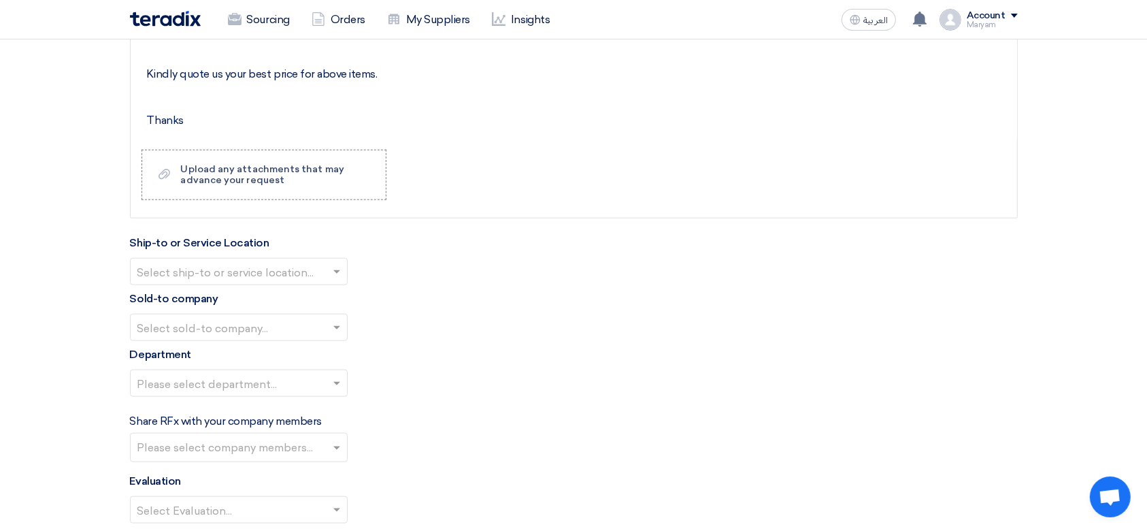
click at [151, 275] on input "text" at bounding box center [231, 273] width 189 height 22
click at [163, 299] on span "[PERSON_NAME] Advanced Development Company" at bounding box center [276, 298] width 278 height 13
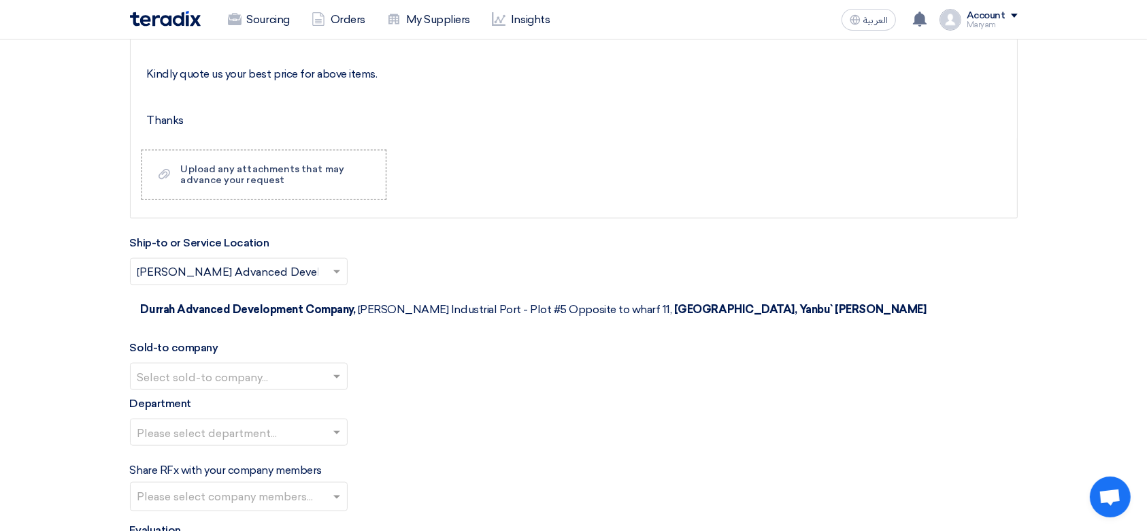
click at [144, 367] on input "text" at bounding box center [231, 378] width 189 height 22
click at [146, 397] on span "[PERSON_NAME] Advanced Development Company" at bounding box center [276, 403] width 278 height 13
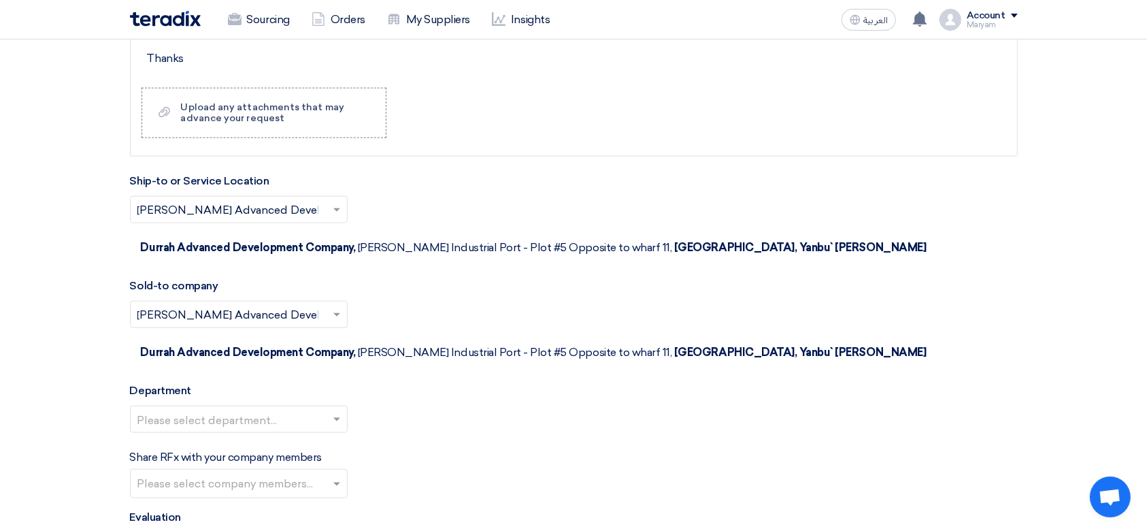
scroll to position [1594, 0]
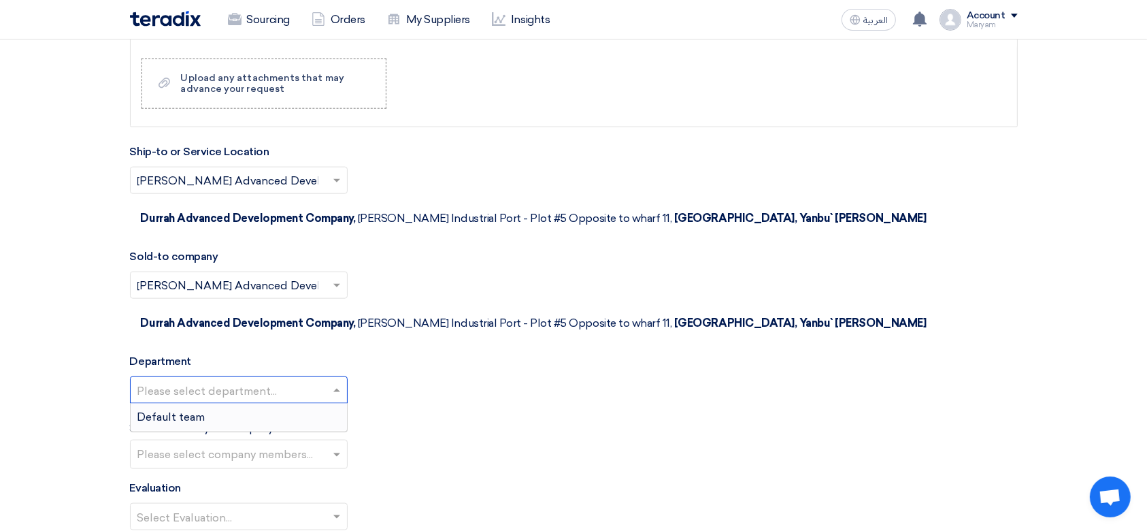
click at [158, 380] on input "text" at bounding box center [231, 391] width 189 height 22
click at [161, 410] on span "Default team" at bounding box center [171, 416] width 68 height 13
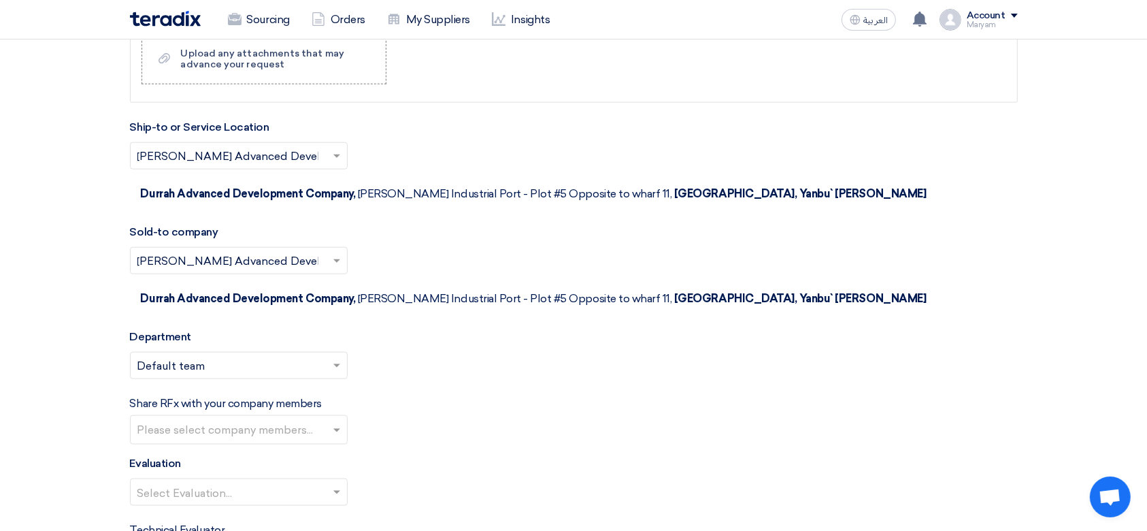
scroll to position [1775, 0]
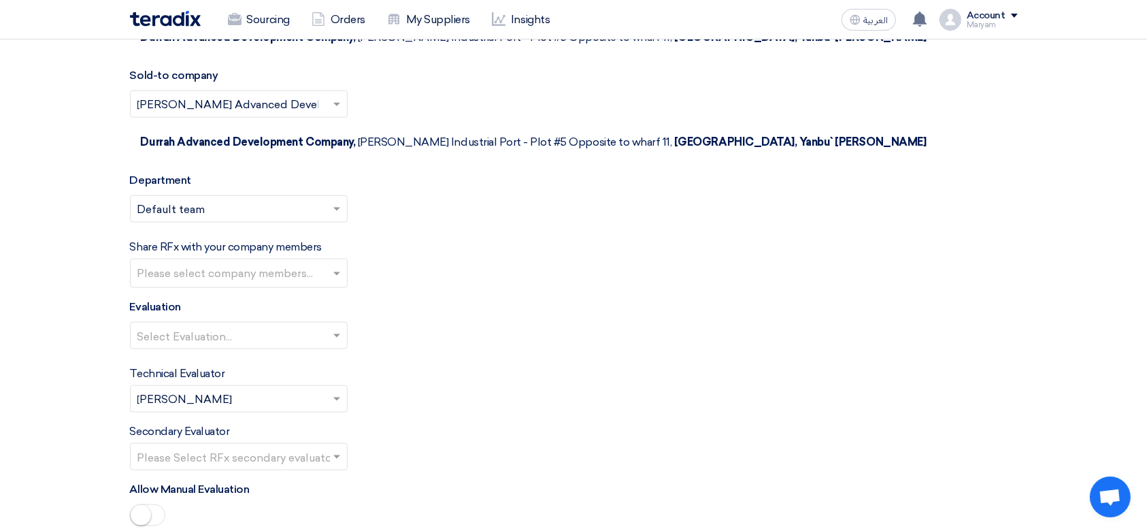
click at [167, 263] on input "text" at bounding box center [240, 274] width 206 height 22
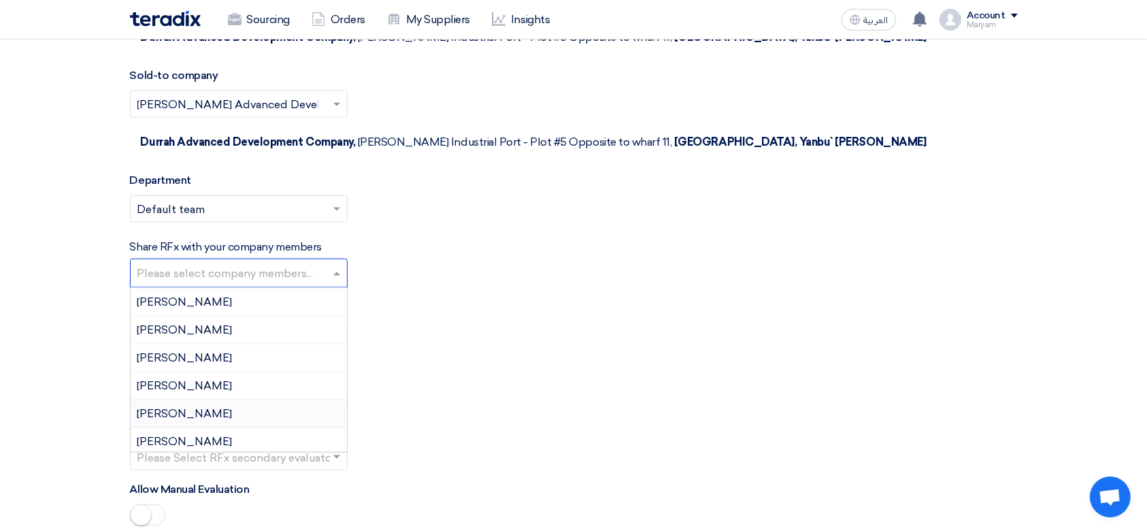
scroll to position [197, 0]
click at [490, 322] on div "Select Evaluation..." at bounding box center [574, 341] width 888 height 38
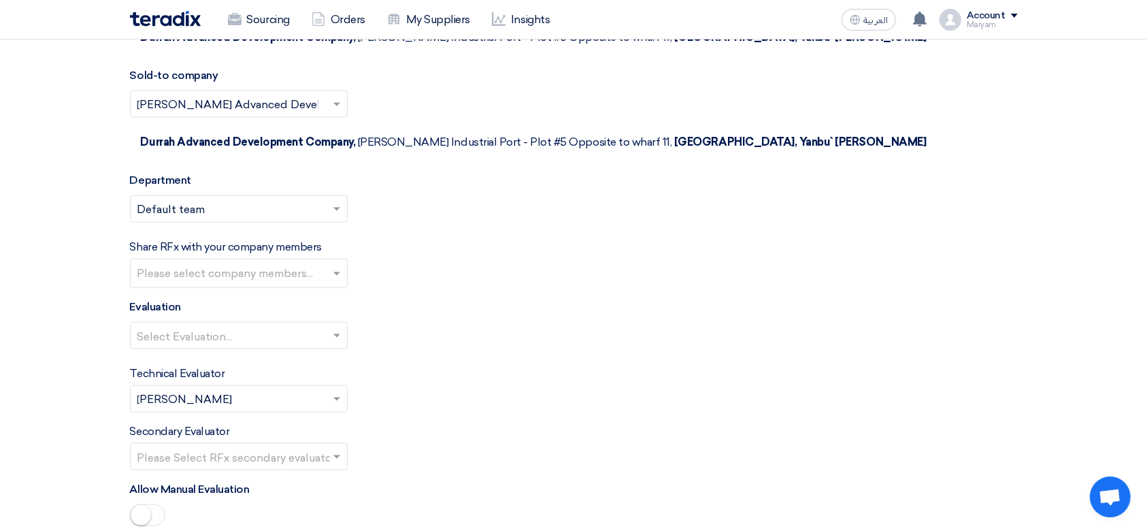
click at [276, 326] on input "text" at bounding box center [231, 337] width 189 height 22
click at [203, 349] on div "Normal" at bounding box center [239, 363] width 216 height 28
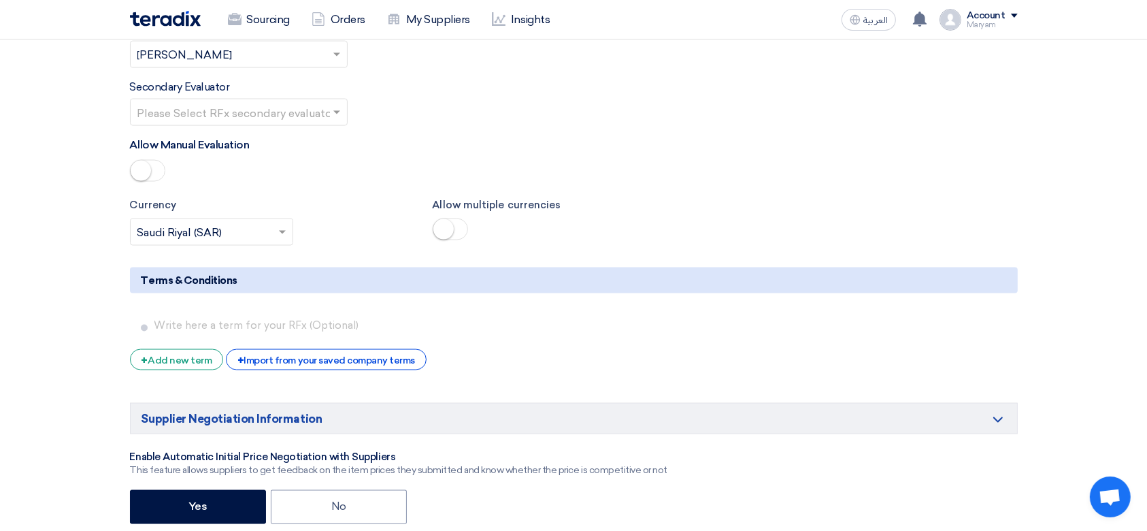
scroll to position [2048, 0]
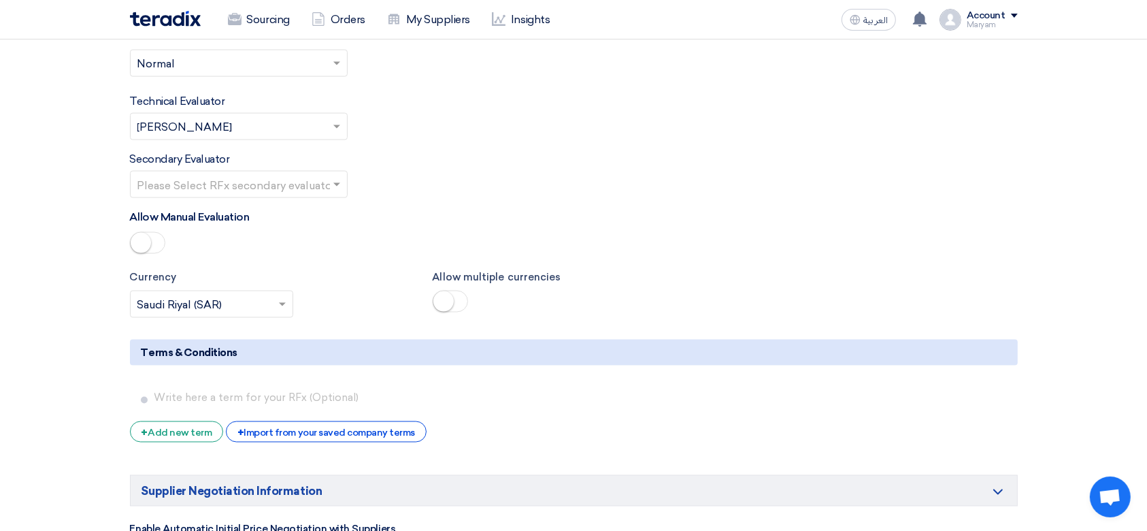
click at [215, 175] on input "text" at bounding box center [231, 186] width 189 height 22
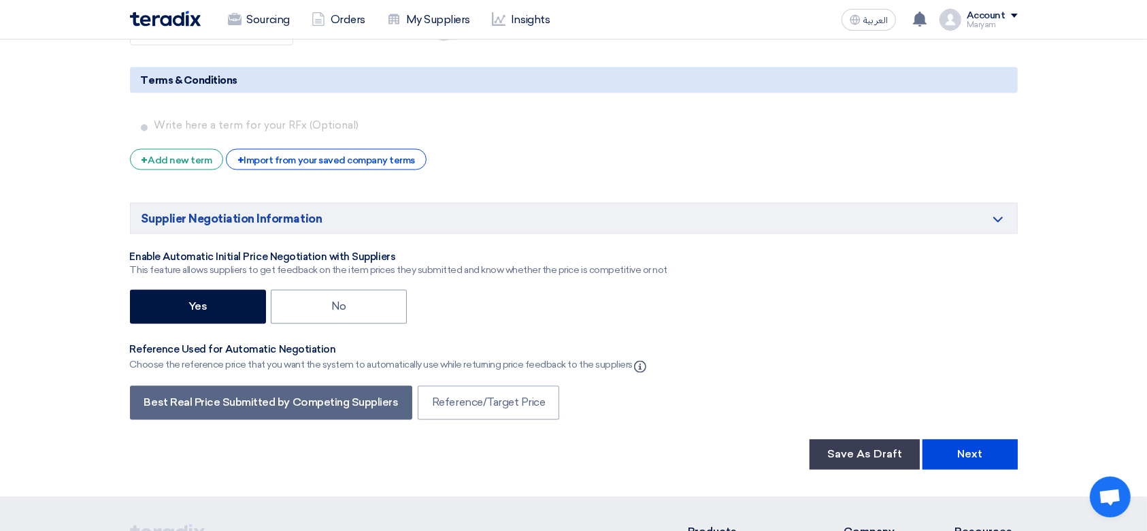
scroll to position [2411, 0]
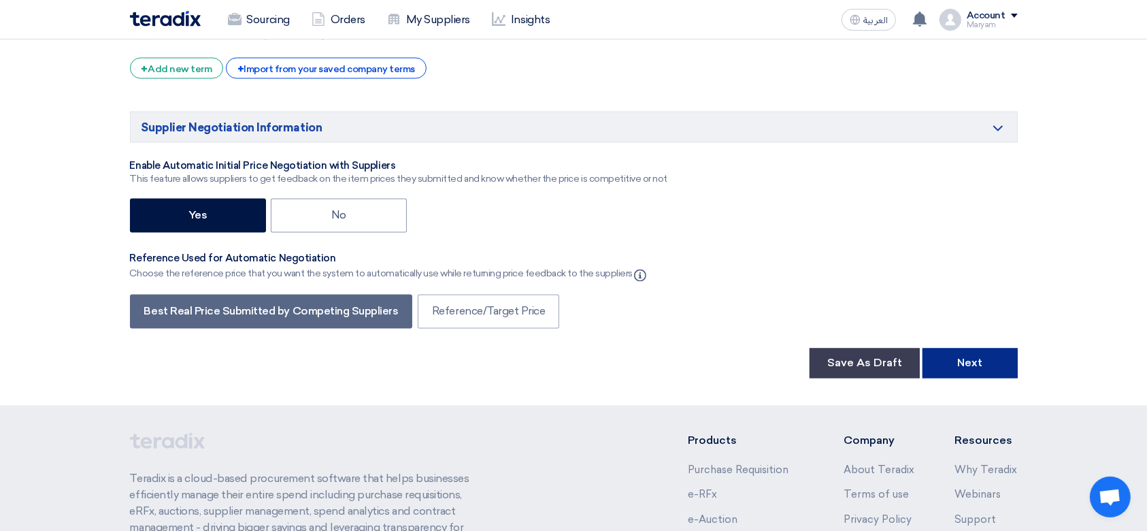
click at [967, 348] on button "Next" at bounding box center [970, 363] width 95 height 30
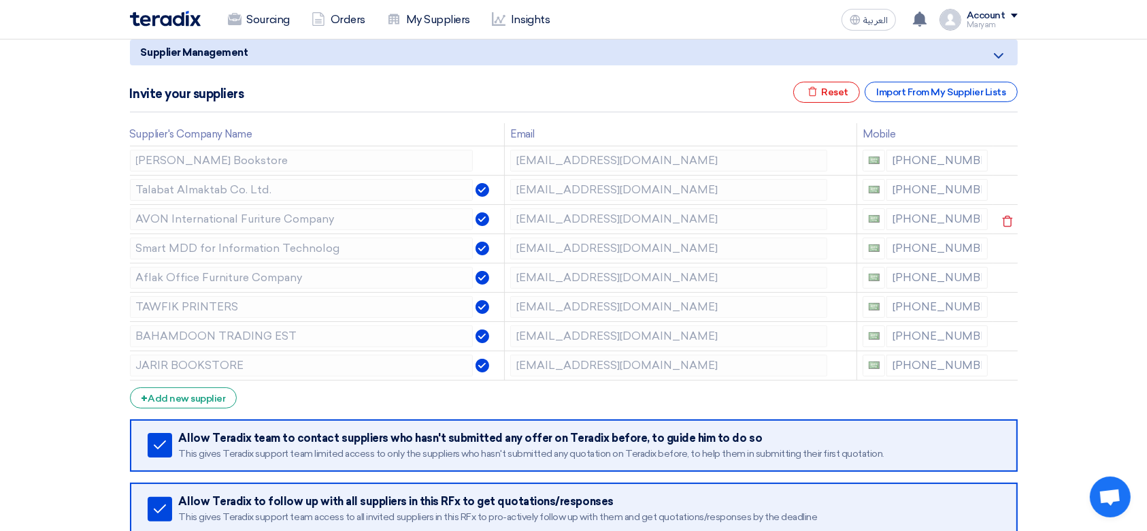
scroll to position [272, 0]
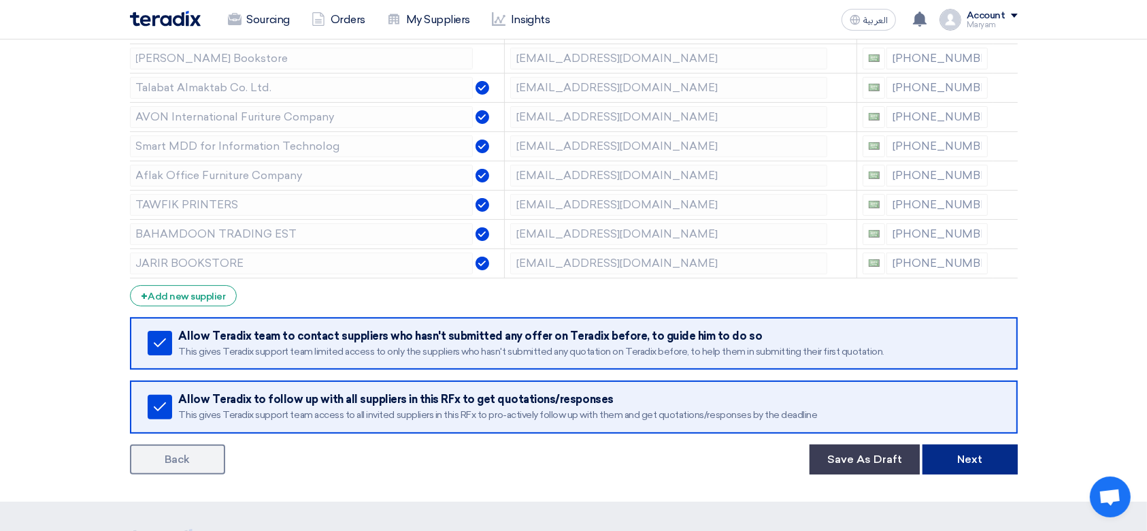
click at [979, 455] on button "Next" at bounding box center [970, 459] width 95 height 30
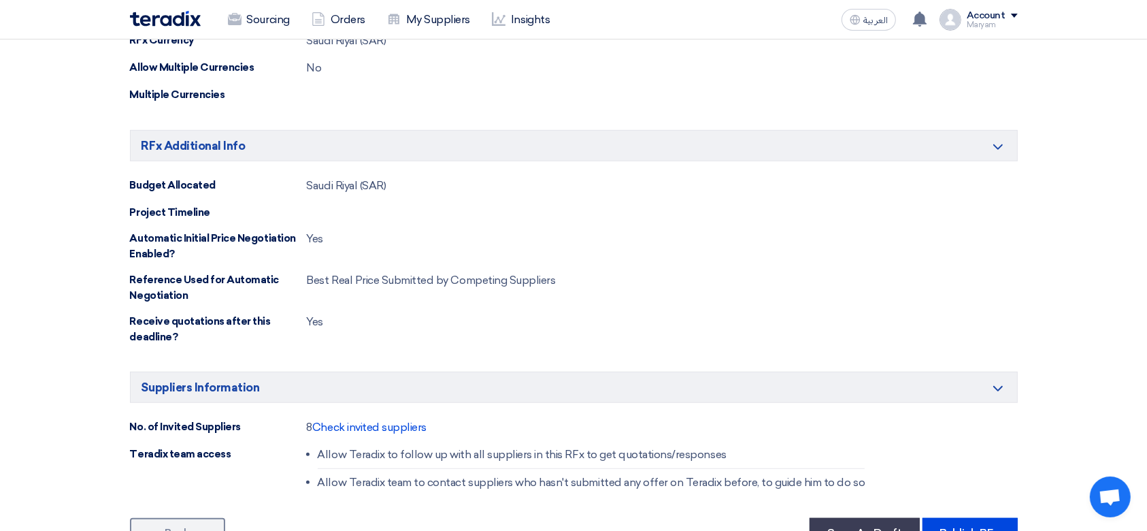
scroll to position [907, 0]
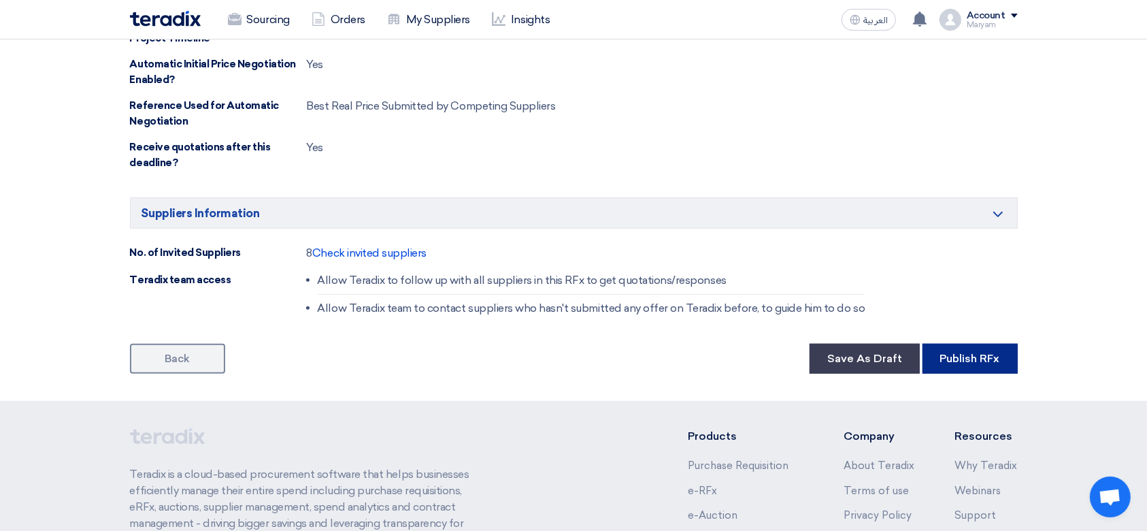
click at [952, 359] on button "Publish RFx" at bounding box center [970, 359] width 95 height 30
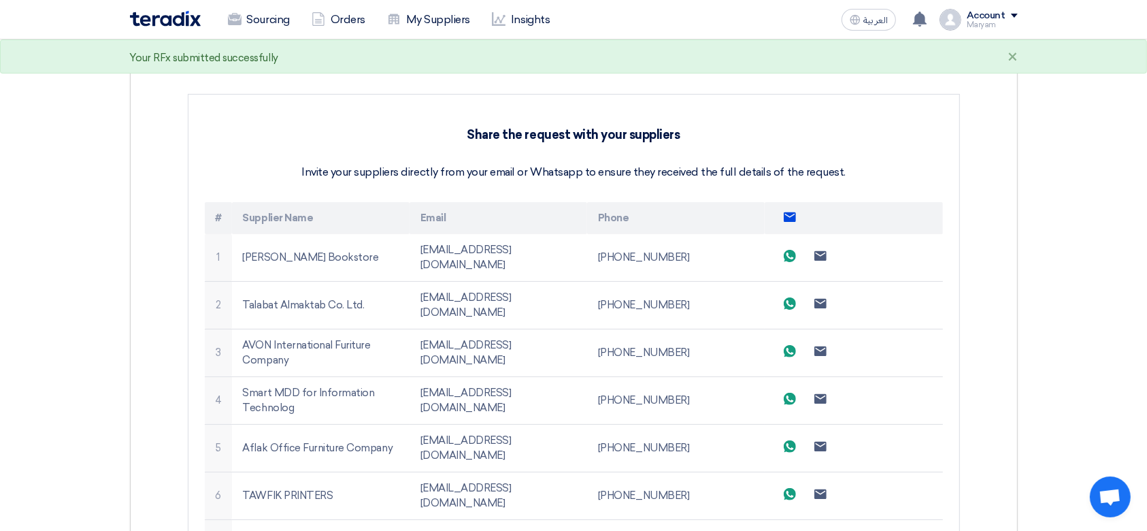
scroll to position [544, 0]
